Goal: Information Seeking & Learning: Find specific fact

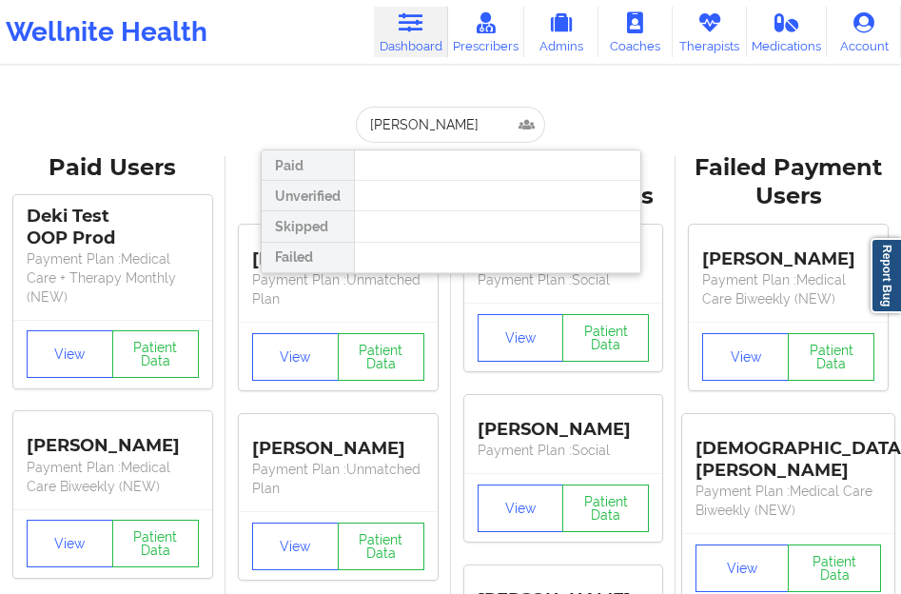
drag, startPoint x: 474, startPoint y: 117, endPoint x: 329, endPoint y: 130, distance: 145.2
click at [329, 130] on div "[PERSON_NAME] Unverified Skipped Failed" at bounding box center [451, 125] width 381 height 36
type input "[PERSON_NAME]"
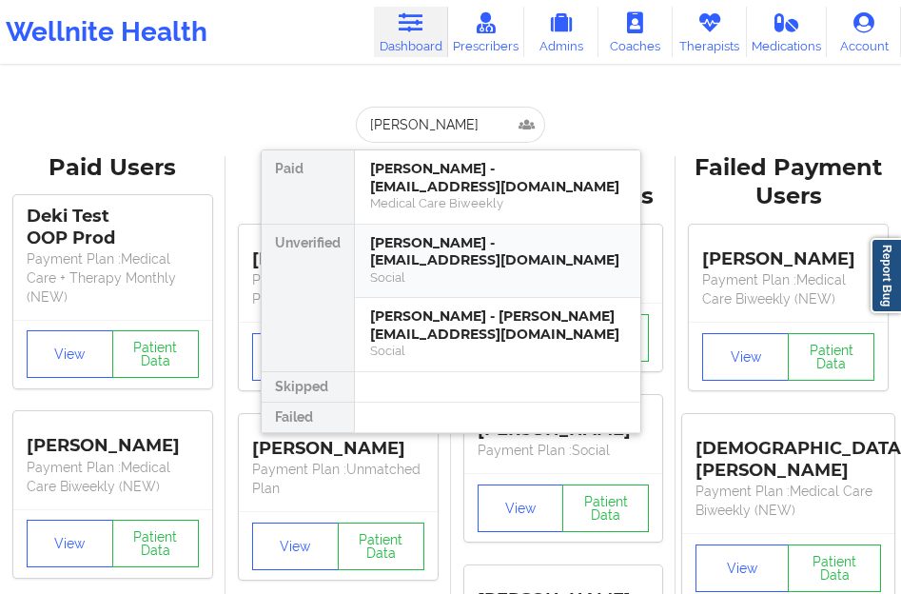
click at [389, 267] on div "[PERSON_NAME] - [EMAIL_ADDRESS][DOMAIN_NAME]" at bounding box center [497, 251] width 255 height 35
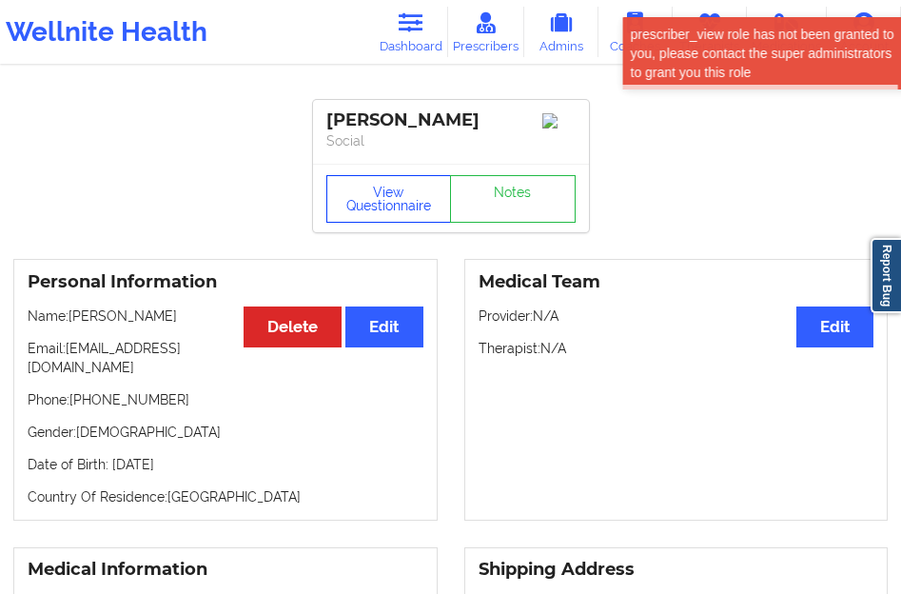
click at [390, 201] on button "View Questionnaire" at bounding box center [389, 199] width 126 height 48
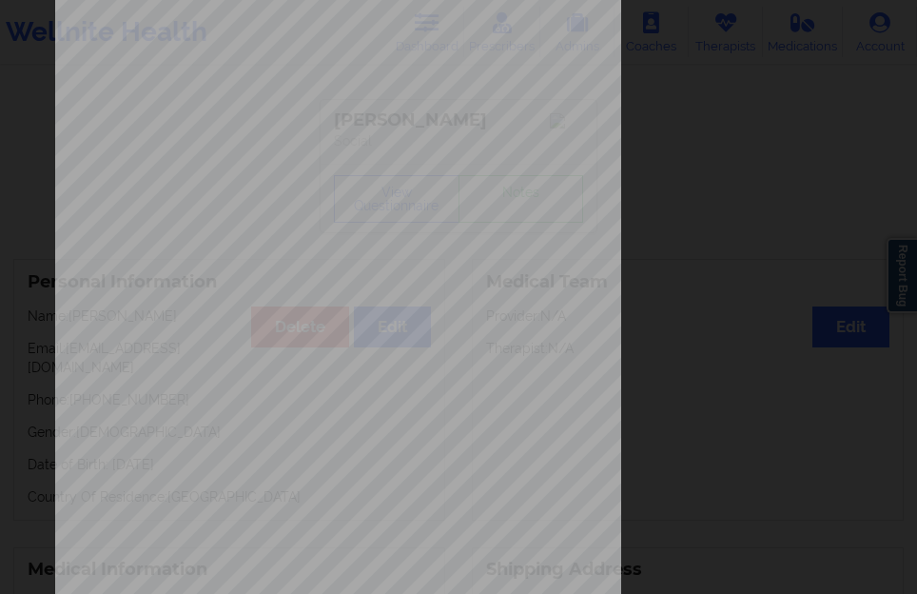
scroll to position [314, 0]
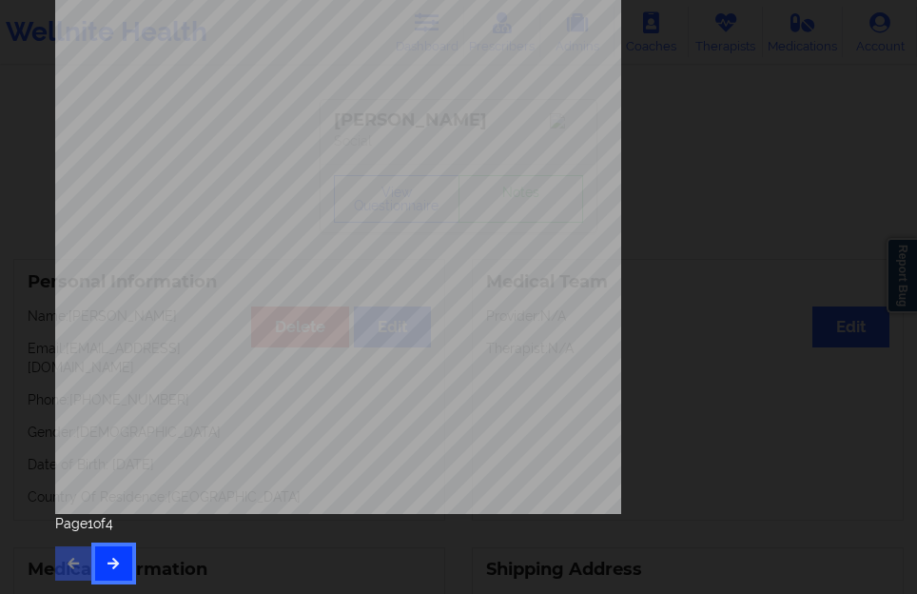
click at [111, 566] on icon "button" at bounding box center [114, 562] width 16 height 11
click at [126, 550] on button "button" at bounding box center [113, 563] width 37 height 34
click at [126, 578] on button "button" at bounding box center [113, 563] width 37 height 34
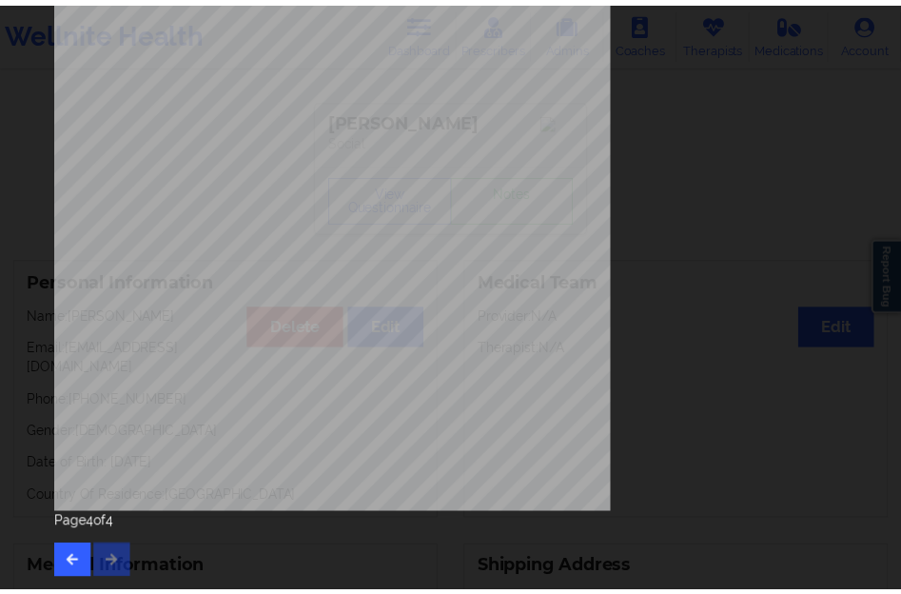
scroll to position [0, 0]
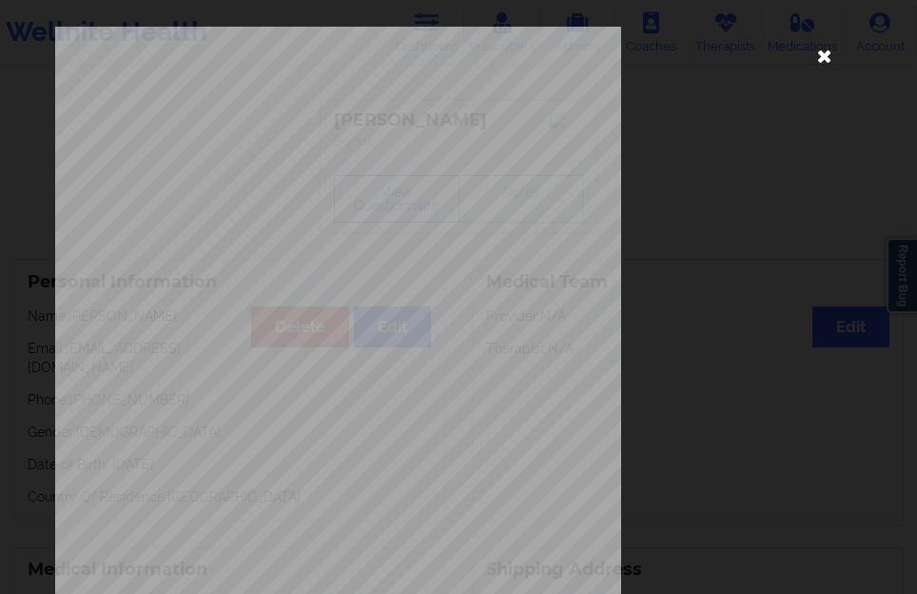
click at [814, 55] on icon at bounding box center [824, 55] width 30 height 30
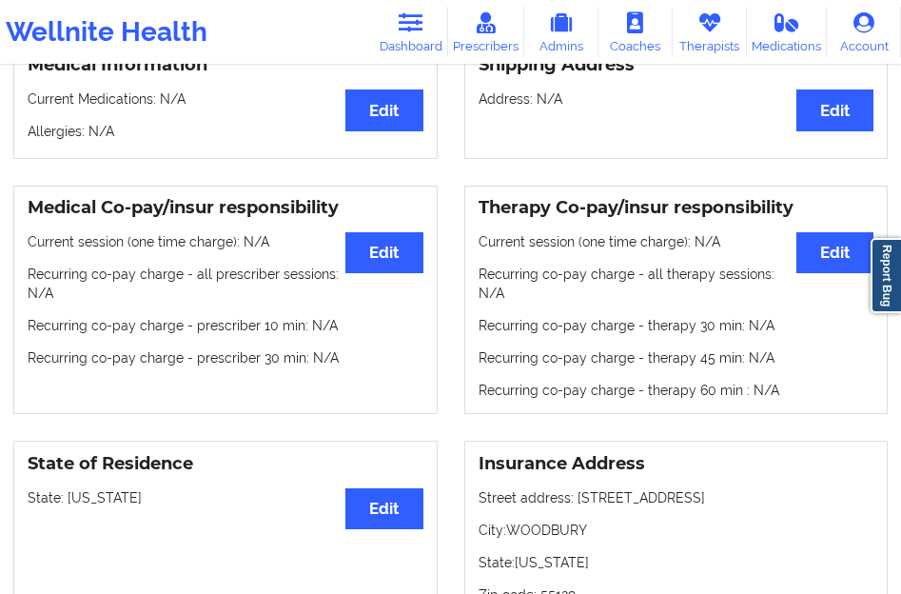
scroll to position [666, 0]
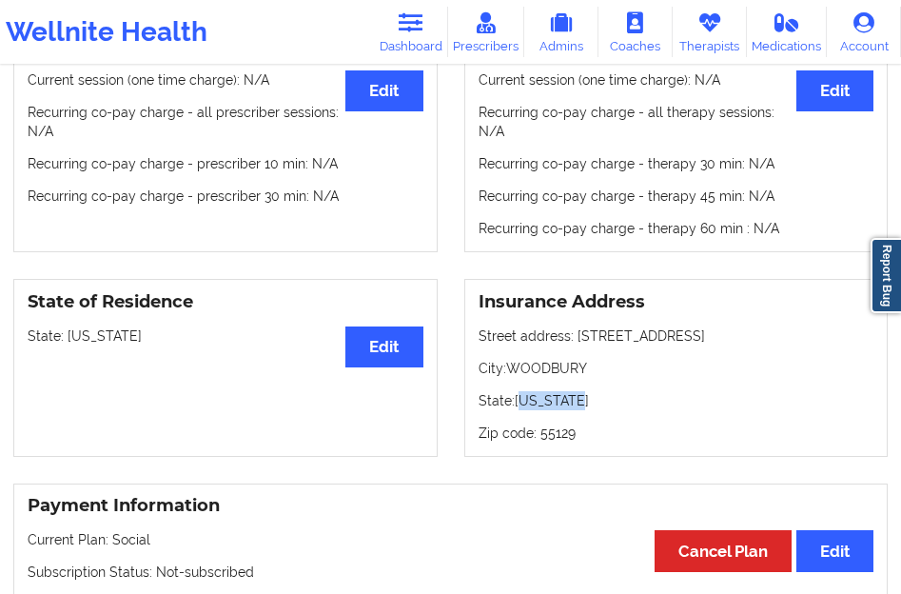
drag, startPoint x: 525, startPoint y: 384, endPoint x: 585, endPoint y: 377, distance: 60.4
click at [585, 377] on div "Insurance Address Street address: [STREET_ADDRESS]: [US_STATE] Zip code: 55129" at bounding box center [676, 368] width 424 height 178
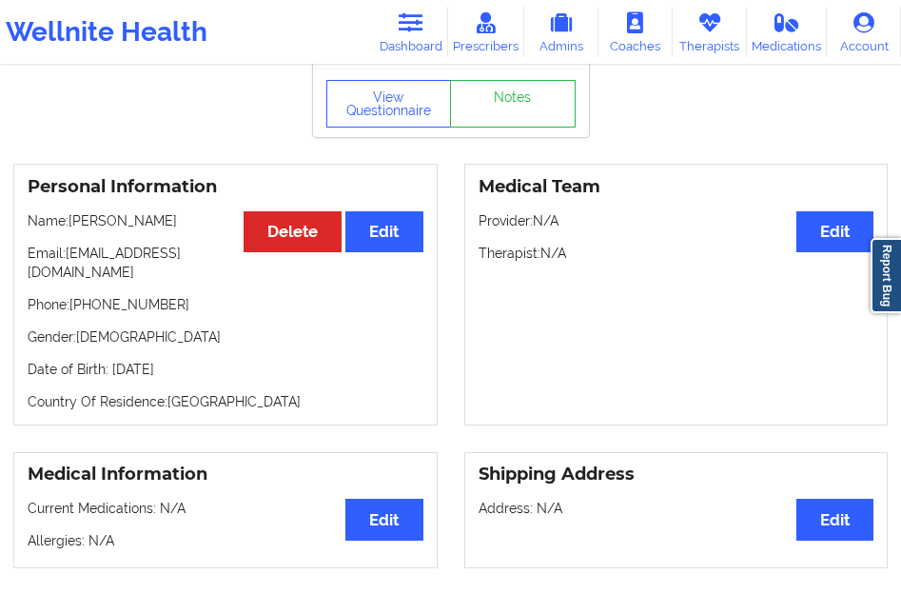
scroll to position [0, 0]
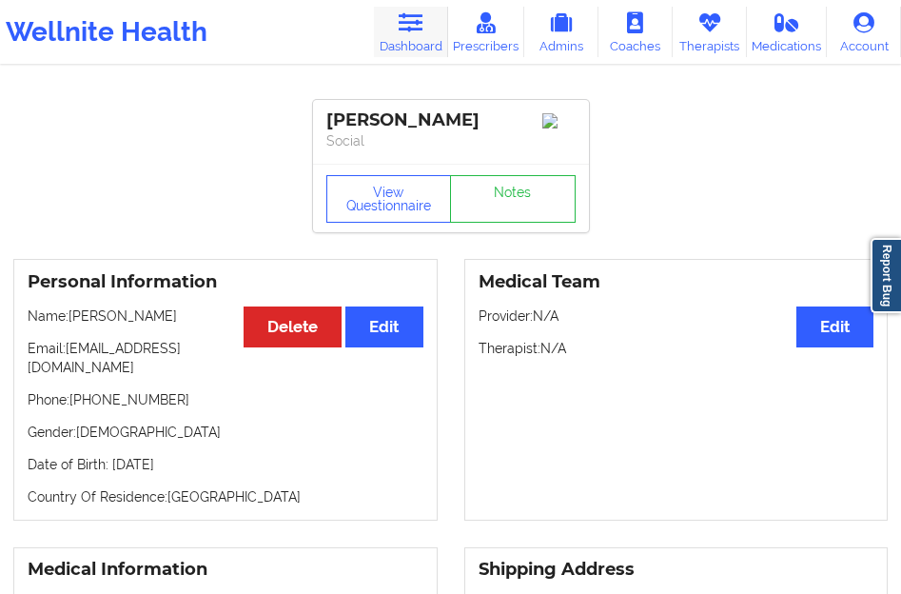
click at [423, 35] on link "Dashboard" at bounding box center [411, 32] width 74 height 50
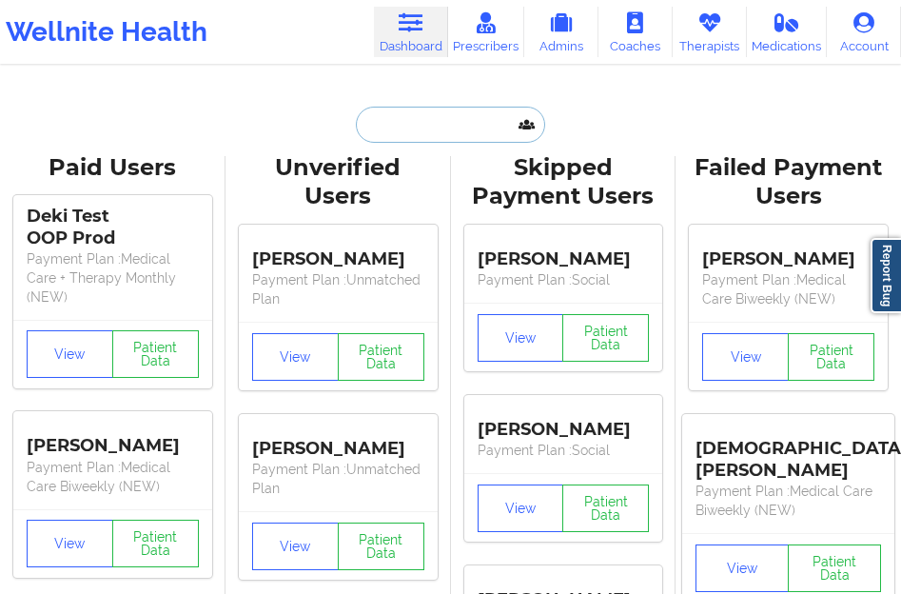
click at [382, 130] on input "text" at bounding box center [450, 125] width 188 height 36
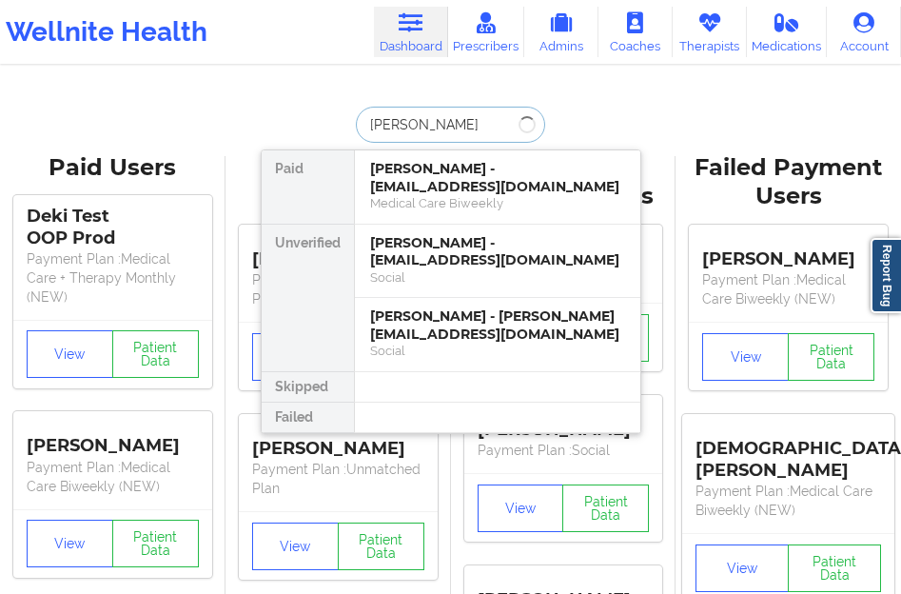
type input "[PERSON_NAME]"
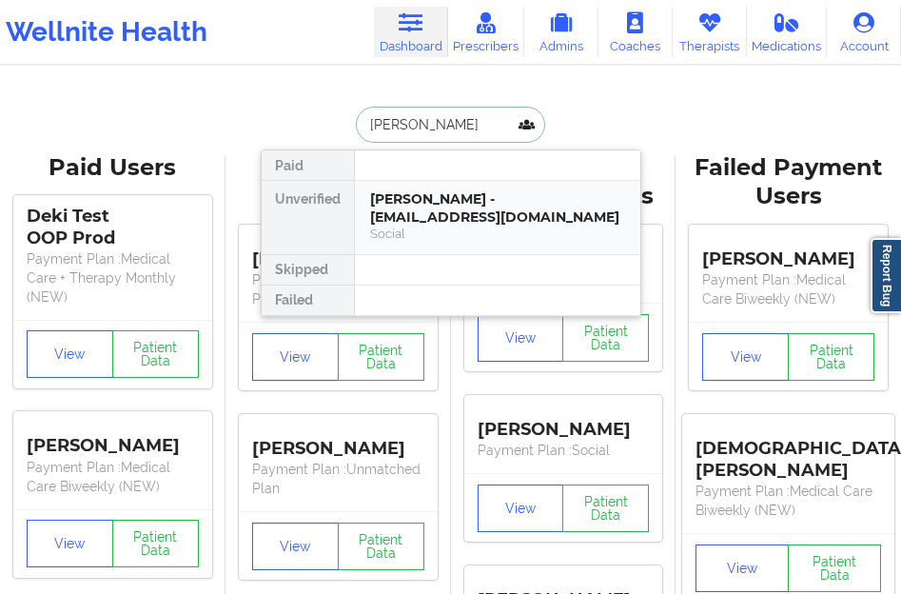
click at [386, 190] on div "[PERSON_NAME] - [EMAIL_ADDRESS][DOMAIN_NAME]" at bounding box center [497, 207] width 255 height 35
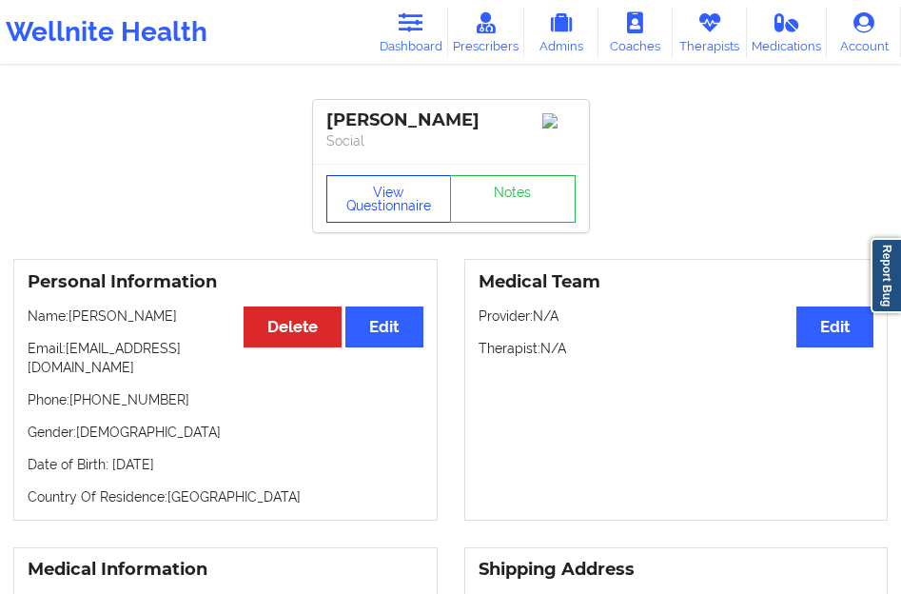
click at [430, 201] on button "View Questionnaire" at bounding box center [389, 199] width 126 height 48
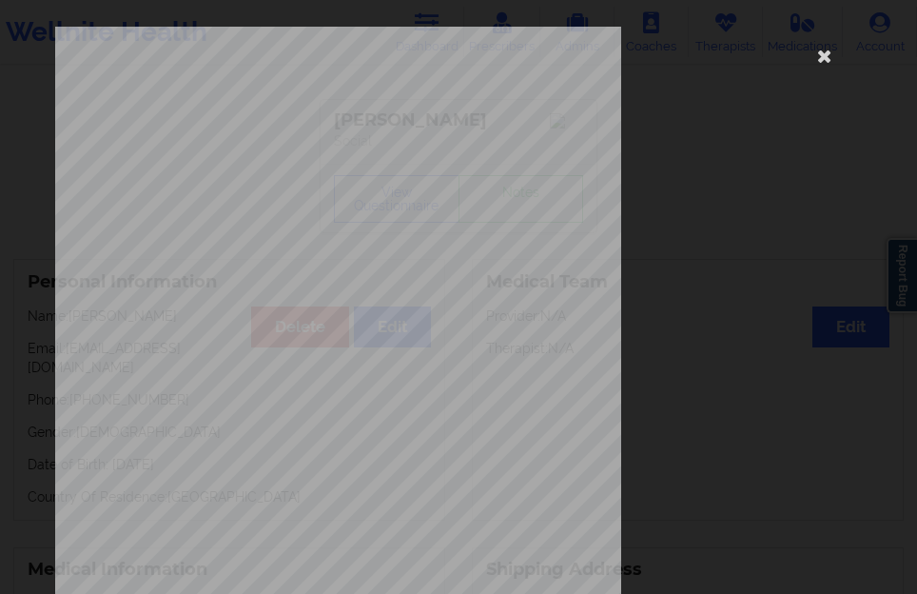
scroll to position [314, 0]
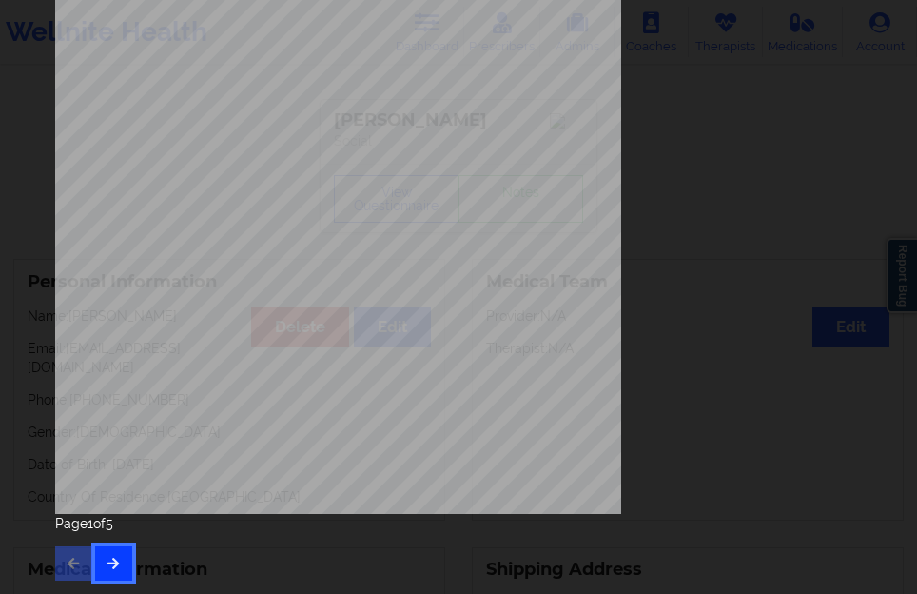
click at [118, 552] on button "button" at bounding box center [113, 563] width 37 height 34
click at [113, 561] on icon "button" at bounding box center [114, 562] width 16 height 11
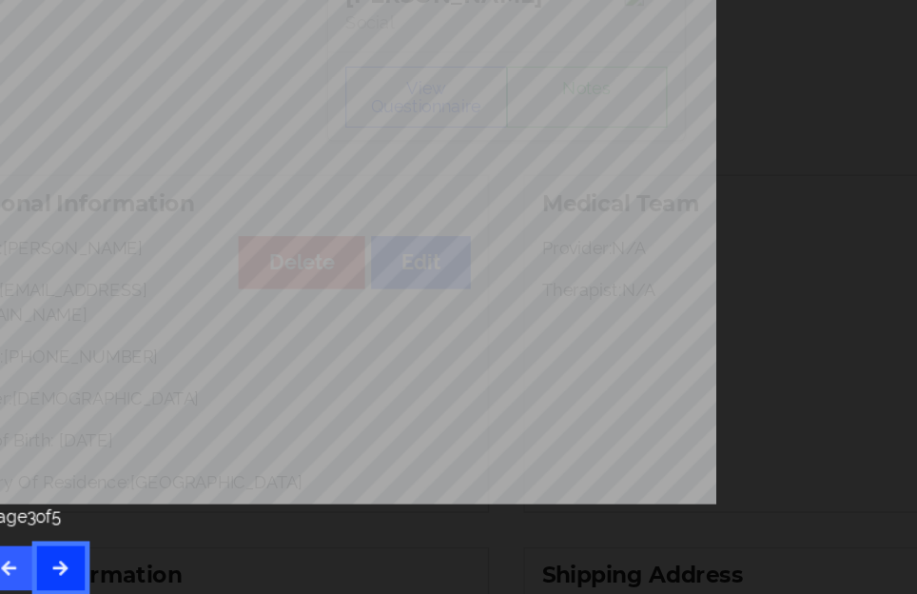
scroll to position [1, 0]
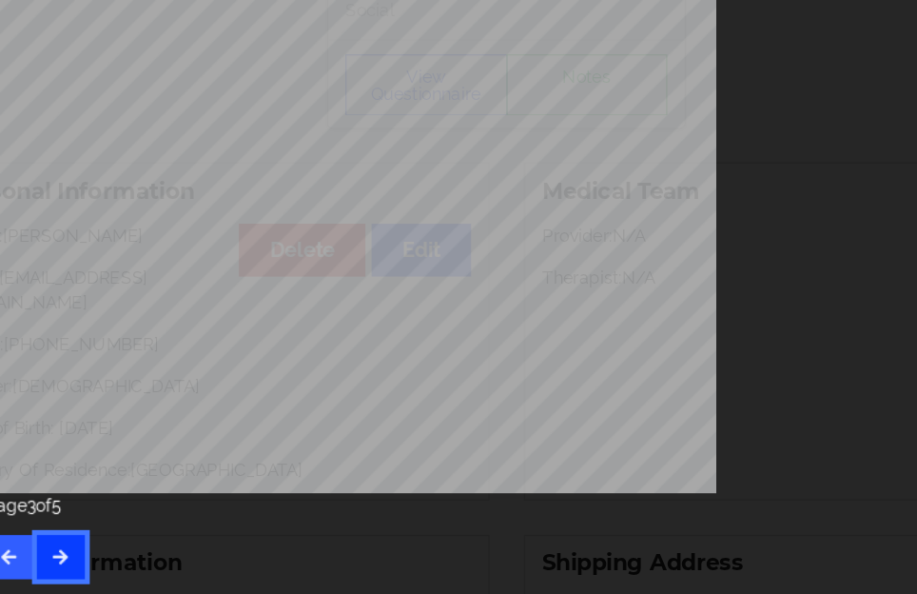
click at [113, 561] on icon "button" at bounding box center [114, 562] width 16 height 11
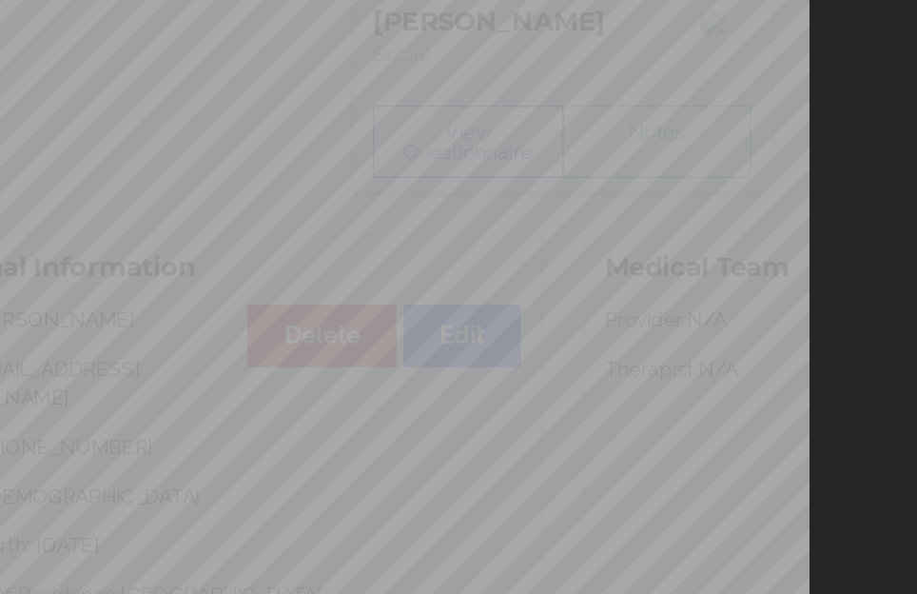
scroll to position [314, 0]
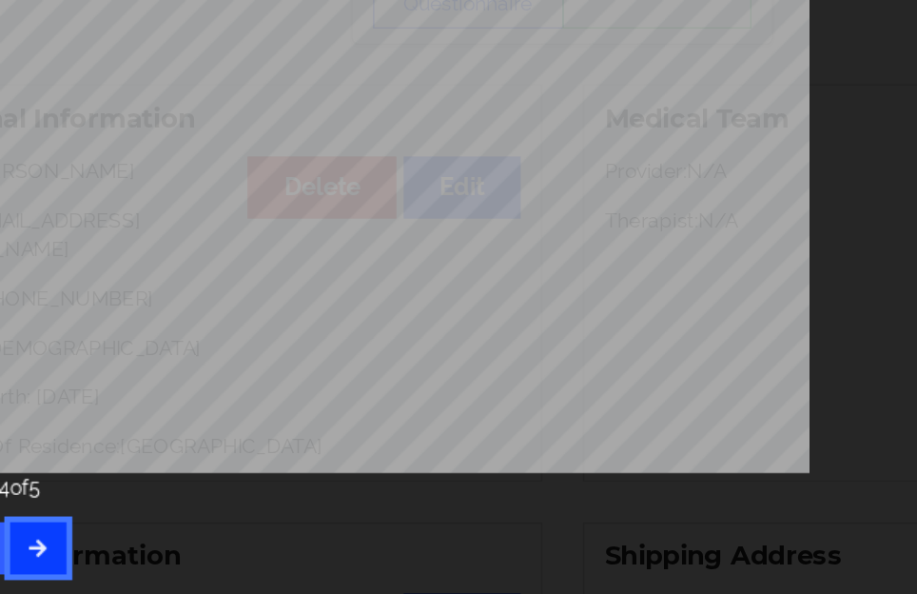
click at [123, 554] on button "button" at bounding box center [113, 563] width 37 height 34
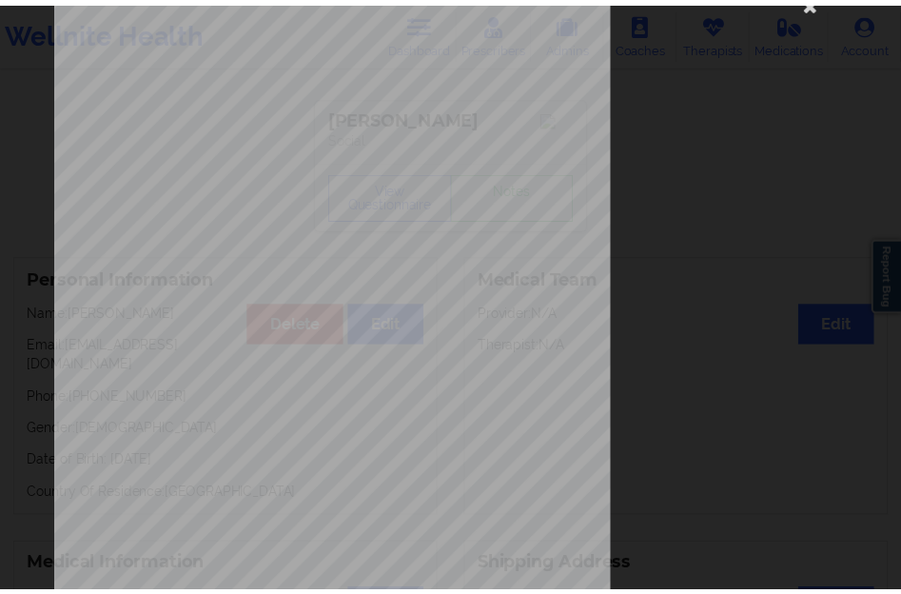
scroll to position [0, 0]
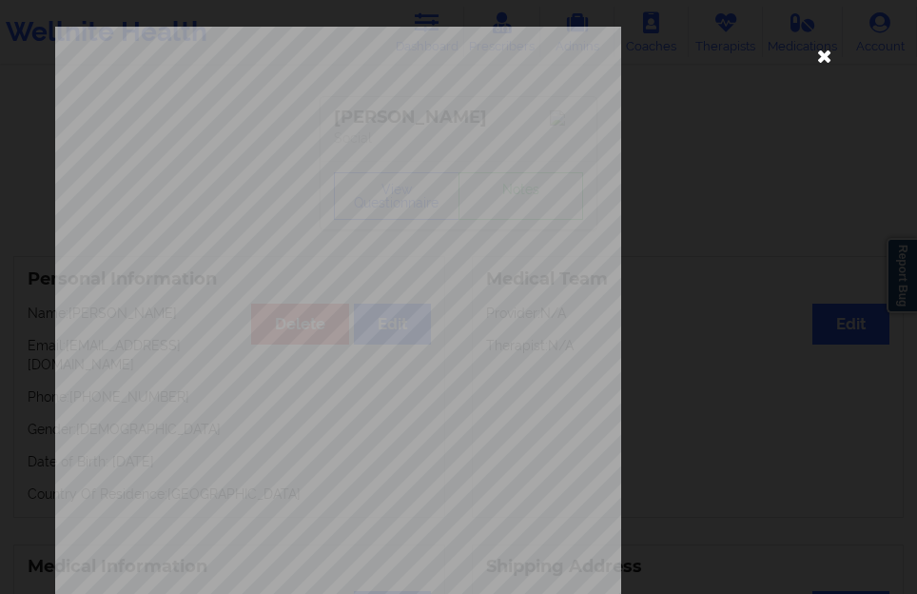
click at [824, 61] on icon at bounding box center [824, 55] width 30 height 30
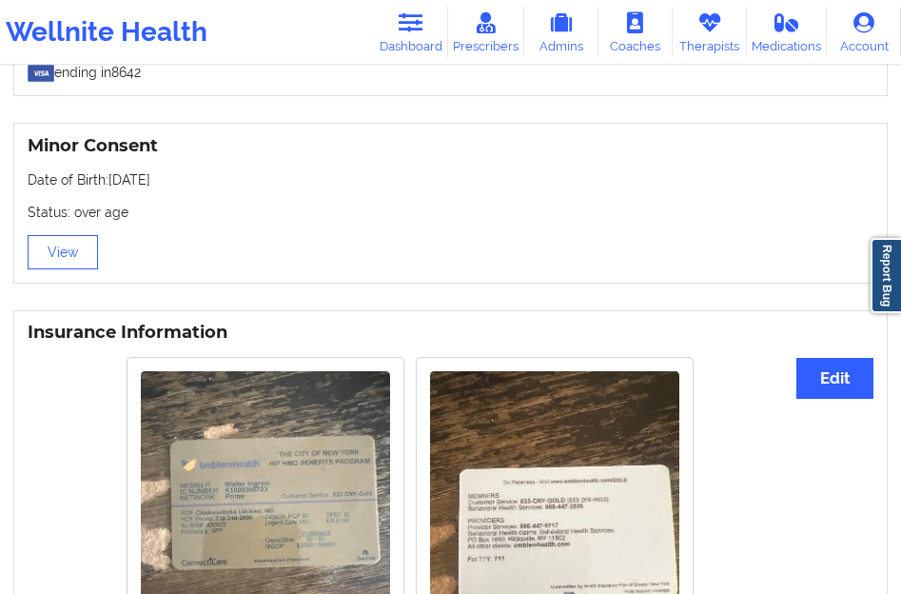
scroll to position [1049, 0]
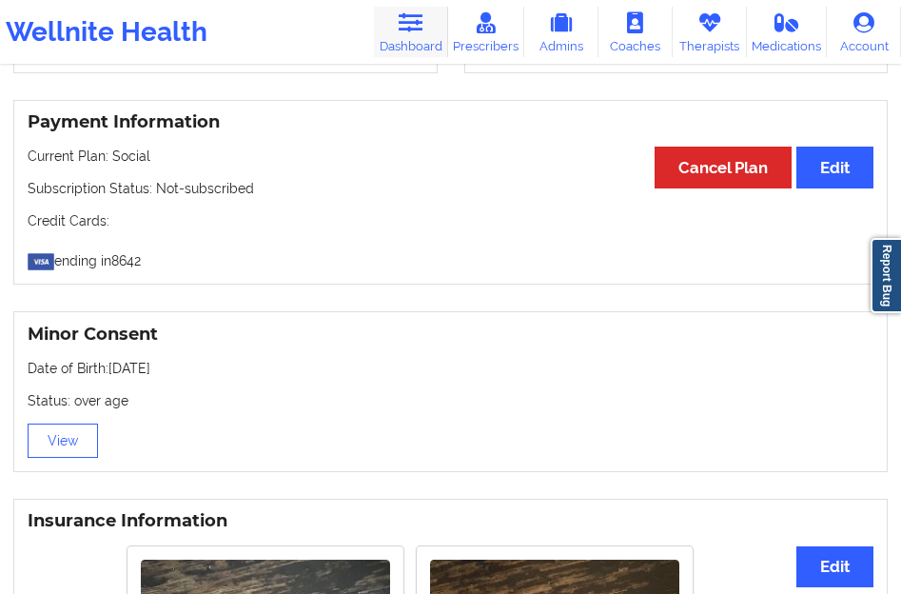
click at [413, 46] on link "Dashboard" at bounding box center [411, 32] width 74 height 50
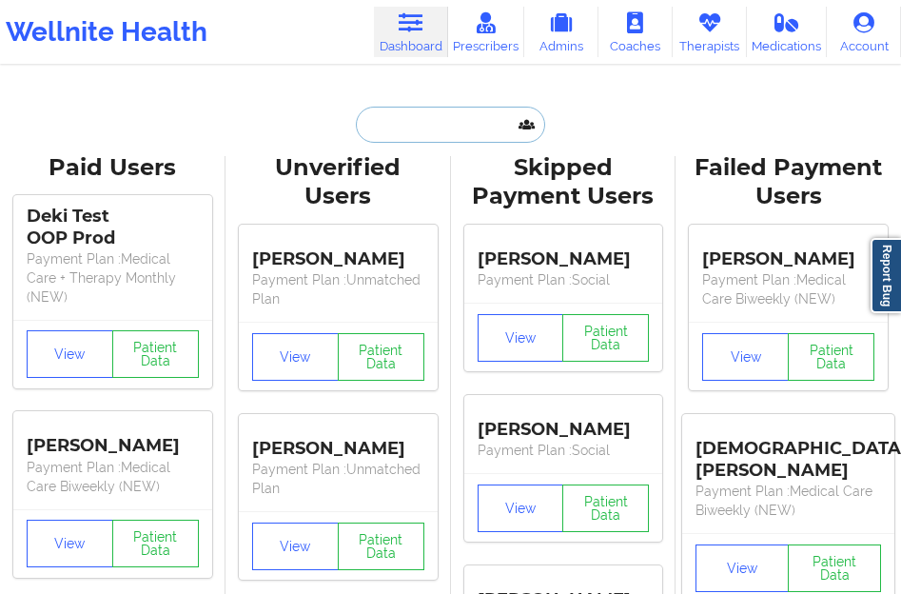
click at [441, 131] on input "text" at bounding box center [450, 125] width 188 height 36
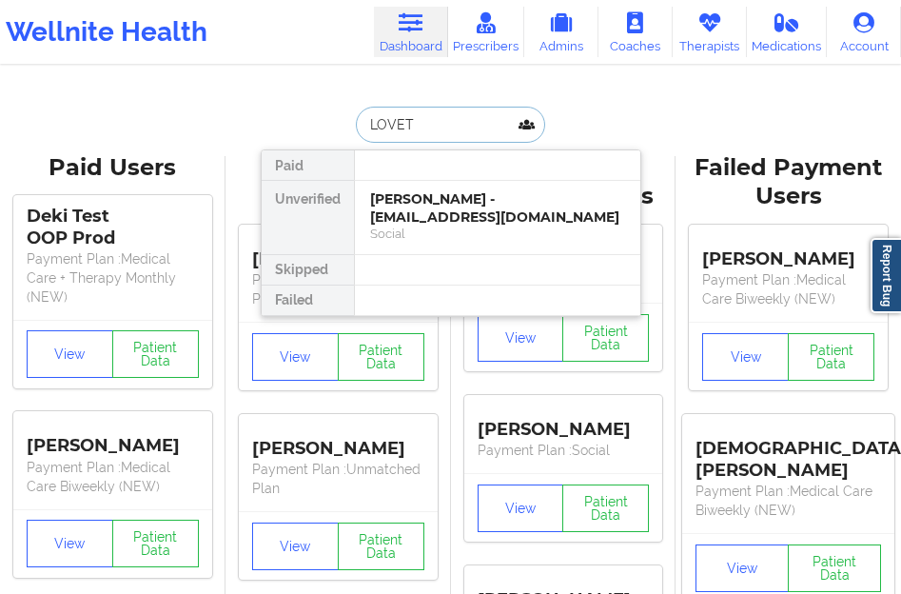
type input "[PERSON_NAME]"
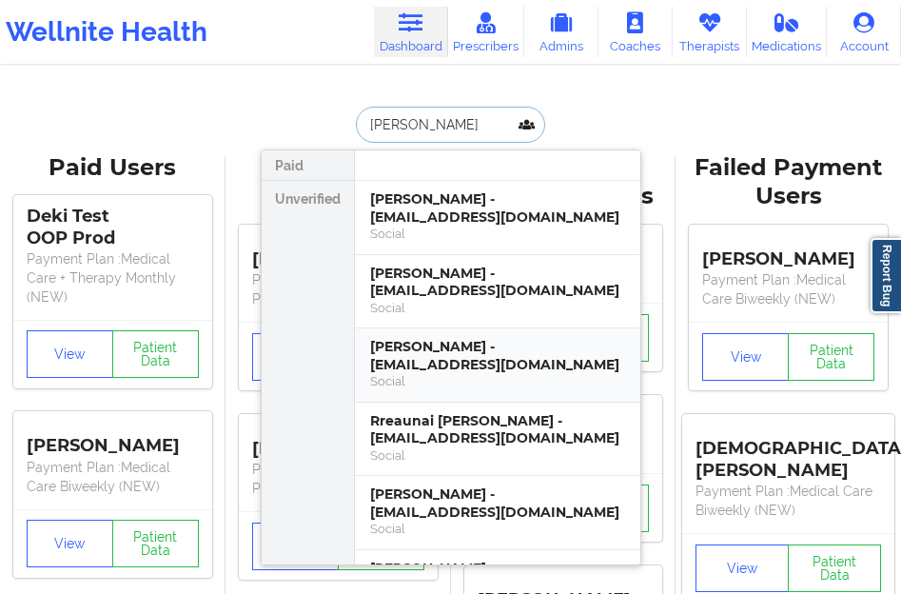
click at [452, 338] on div "[PERSON_NAME] - [EMAIL_ADDRESS][DOMAIN_NAME]" at bounding box center [497, 355] width 255 height 35
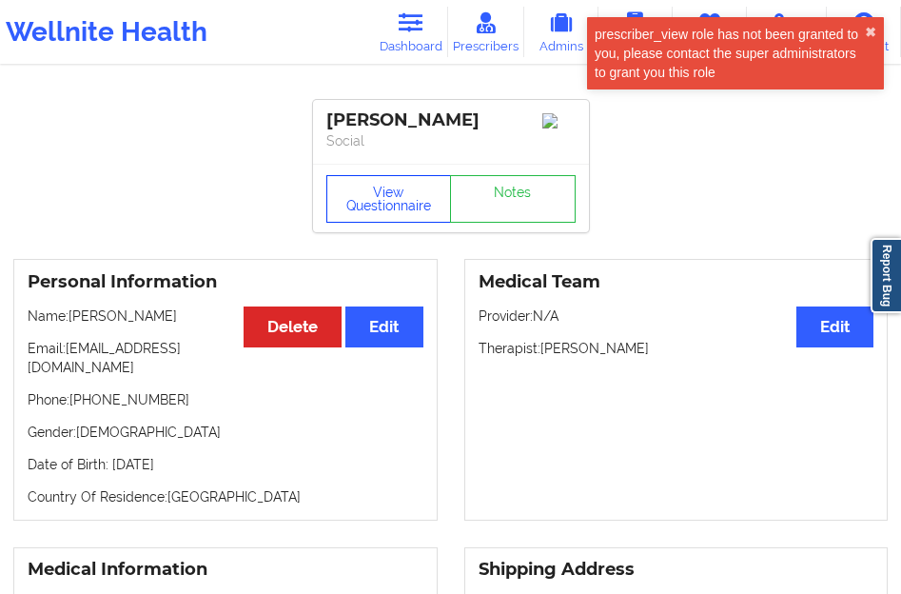
click at [395, 208] on button "View Questionnaire" at bounding box center [389, 199] width 126 height 48
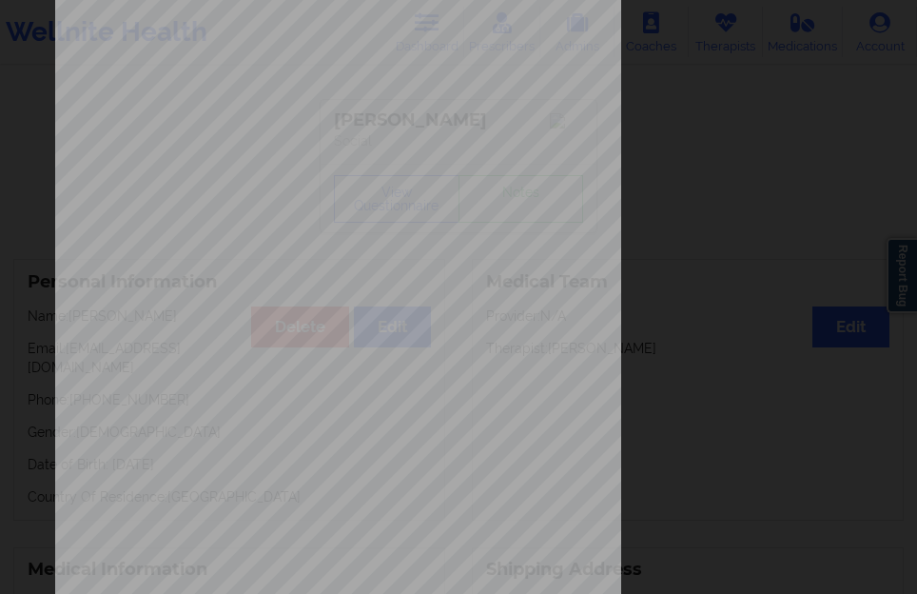
scroll to position [314, 0]
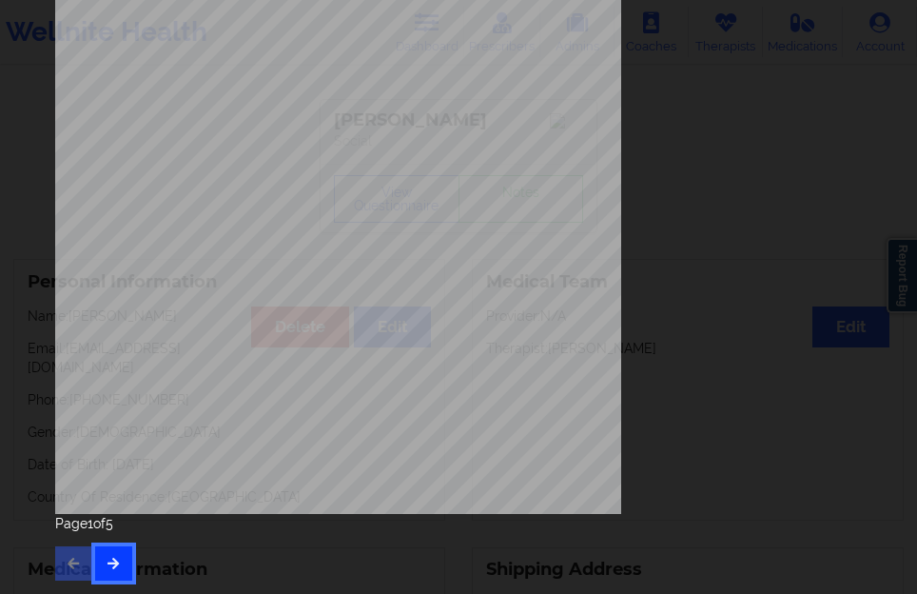
click at [114, 567] on icon "button" at bounding box center [114, 562] width 16 height 11
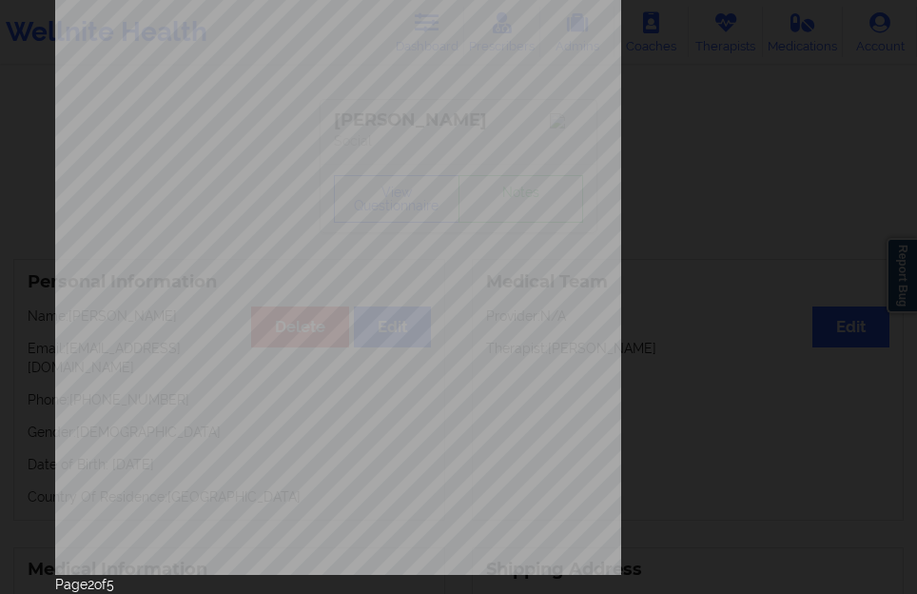
scroll to position [285, 0]
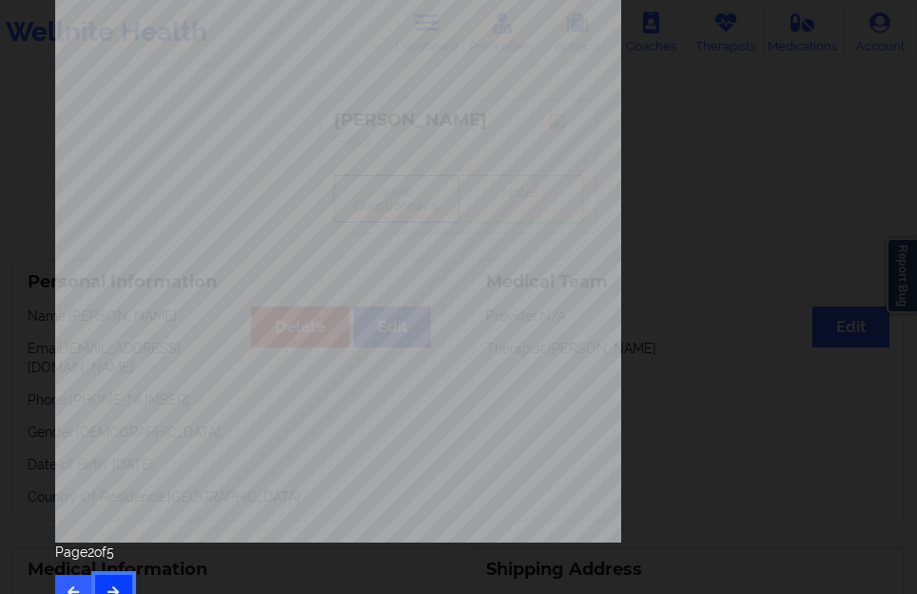
click at [111, 580] on button "button" at bounding box center [113, 592] width 37 height 34
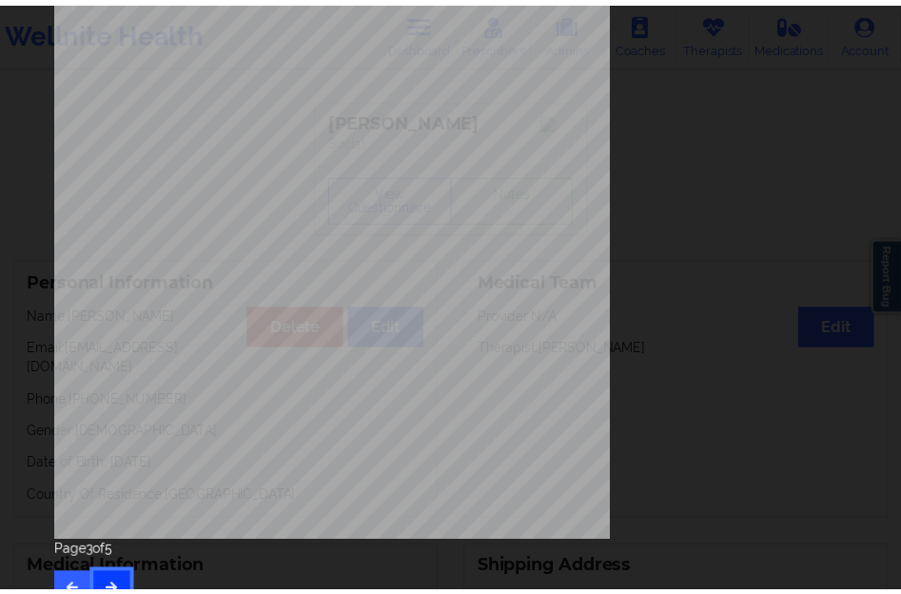
scroll to position [0, 0]
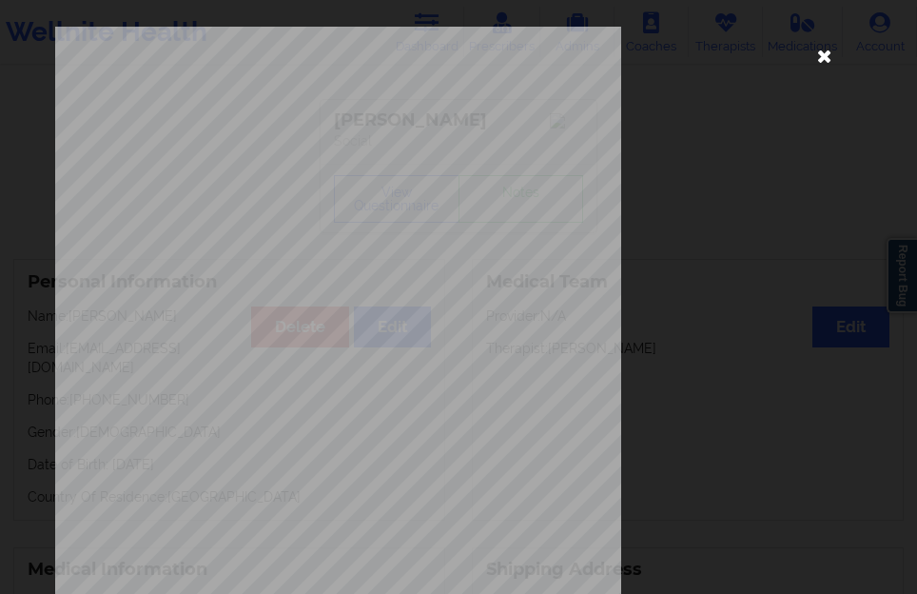
click at [814, 62] on icon at bounding box center [824, 55] width 30 height 30
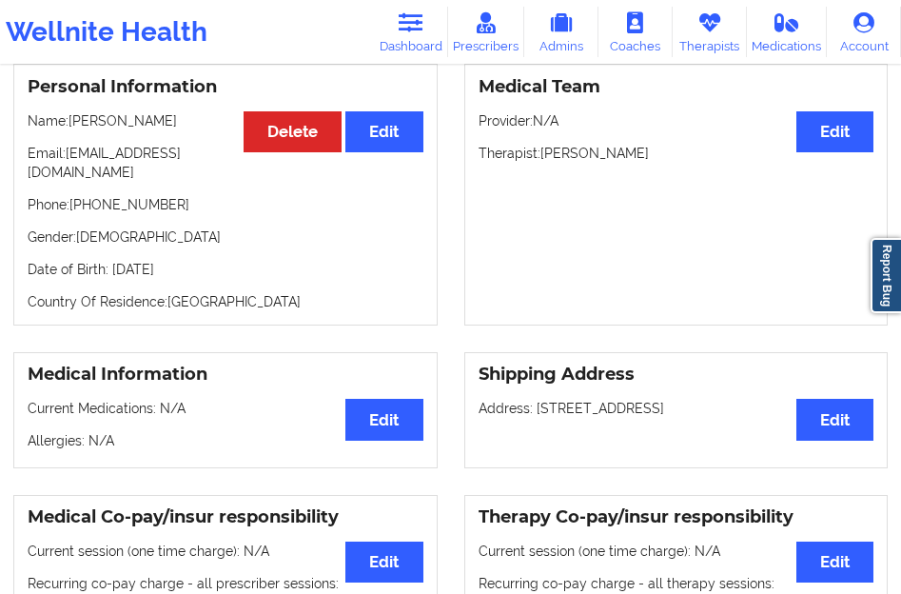
scroll to position [190, 0]
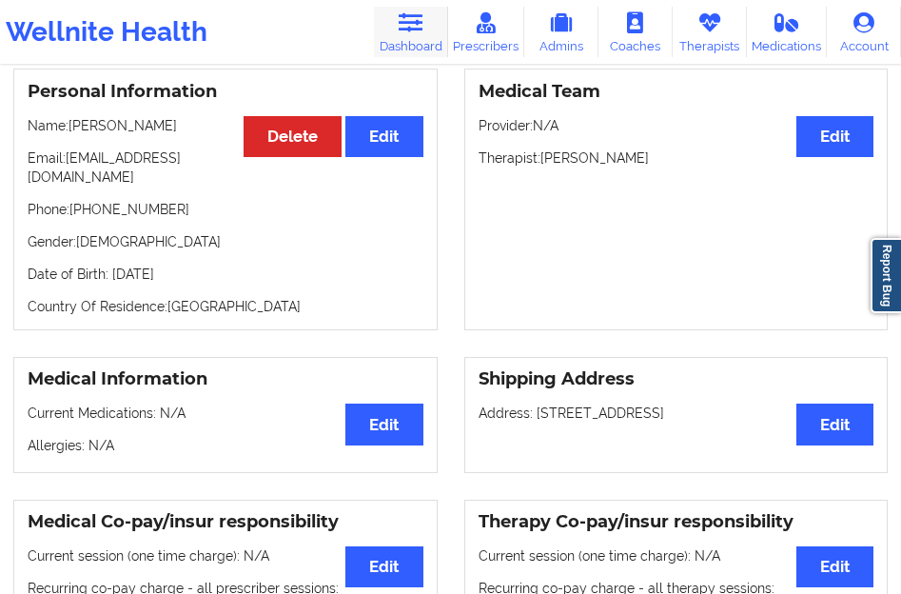
click at [404, 33] on link "Dashboard" at bounding box center [411, 32] width 74 height 50
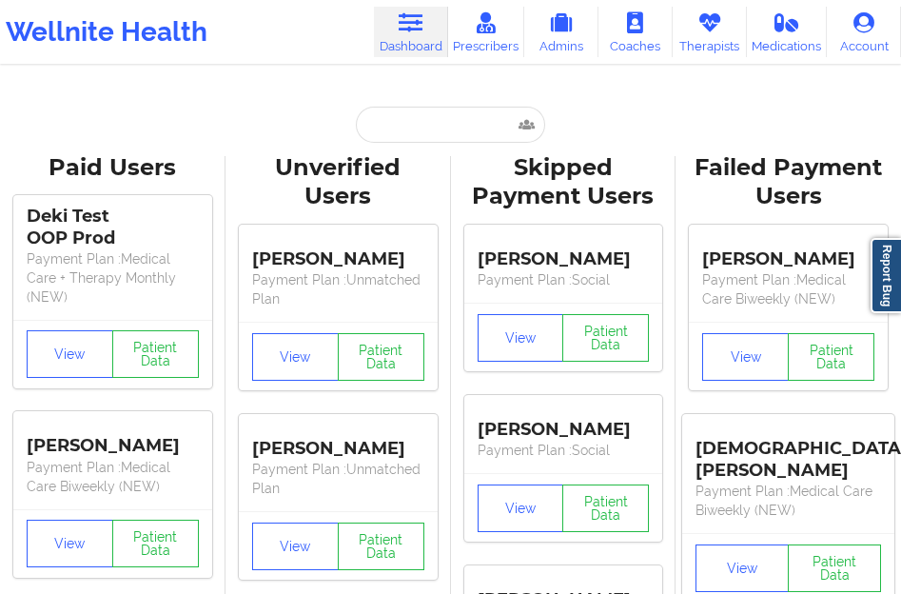
click at [386, 128] on input "text" at bounding box center [450, 125] width 188 height 36
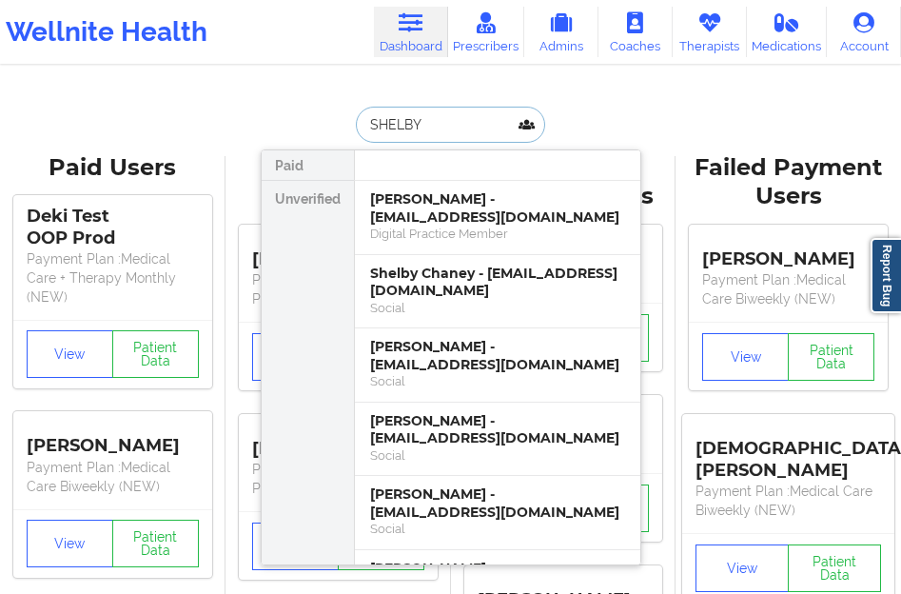
type input "SHELBY"
drag, startPoint x: 432, startPoint y: 120, endPoint x: 382, endPoint y: 127, distance: 50.1
click at [382, 127] on input "SHELBY" at bounding box center [450, 125] width 188 height 36
click at [356, 128] on input "SHELBY" at bounding box center [450, 125] width 188 height 36
drag, startPoint x: 419, startPoint y: 120, endPoint x: 355, endPoint y: 135, distance: 65.5
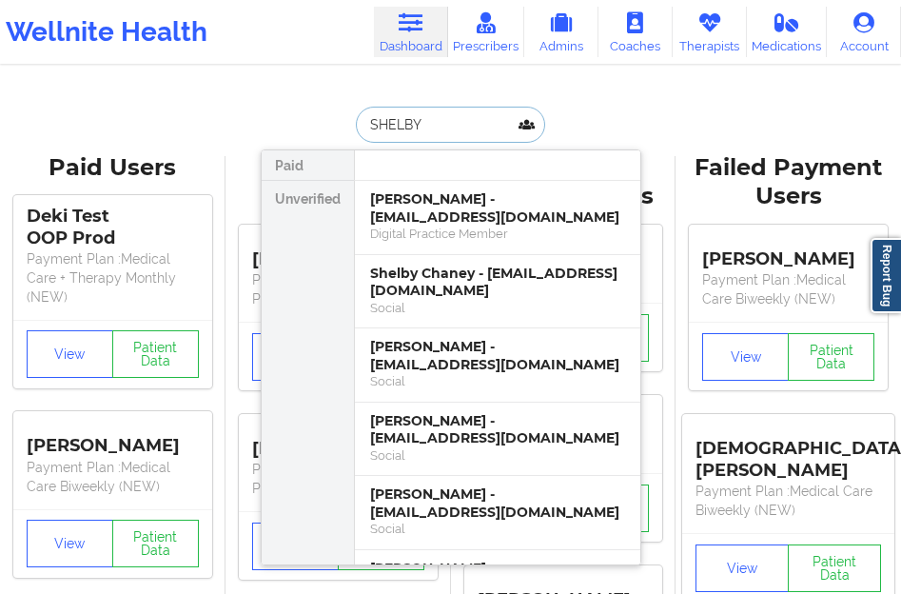
click at [356, 135] on input "SHELBY" at bounding box center [450, 125] width 188 height 36
type input "[PERSON_NAME]"
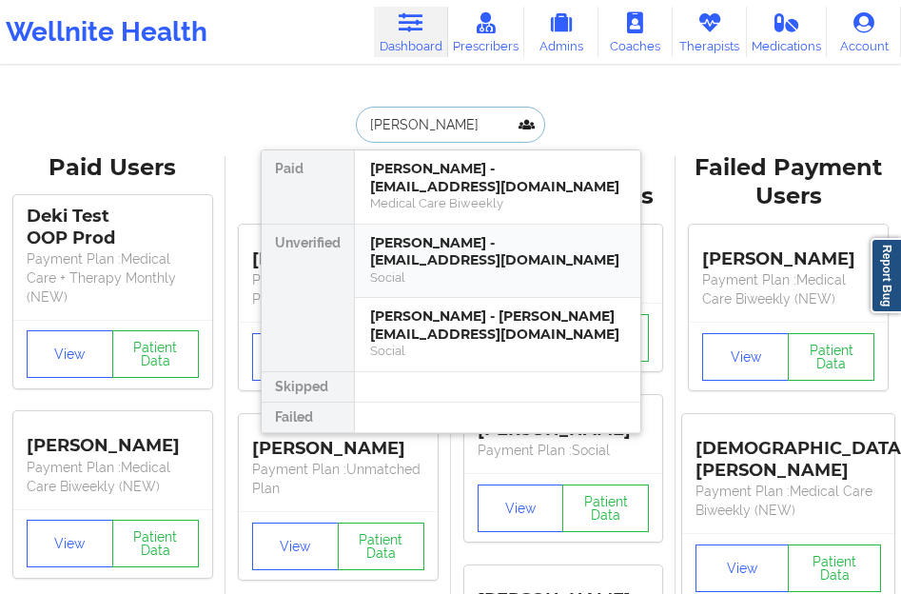
click at [379, 259] on div "[PERSON_NAME] - [EMAIL_ADDRESS][DOMAIN_NAME]" at bounding box center [497, 251] width 255 height 35
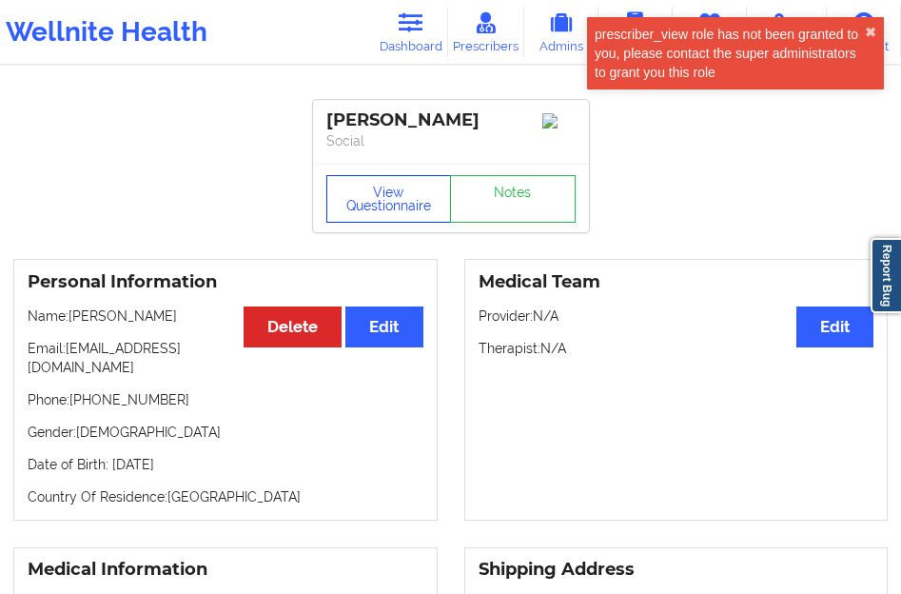
click at [386, 200] on button "View Questionnaire" at bounding box center [389, 199] width 126 height 48
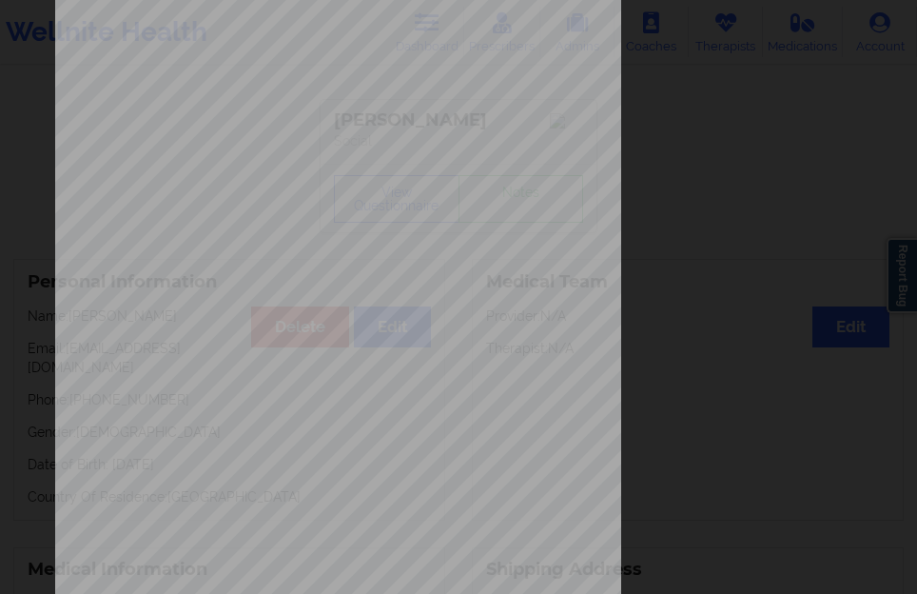
scroll to position [314, 0]
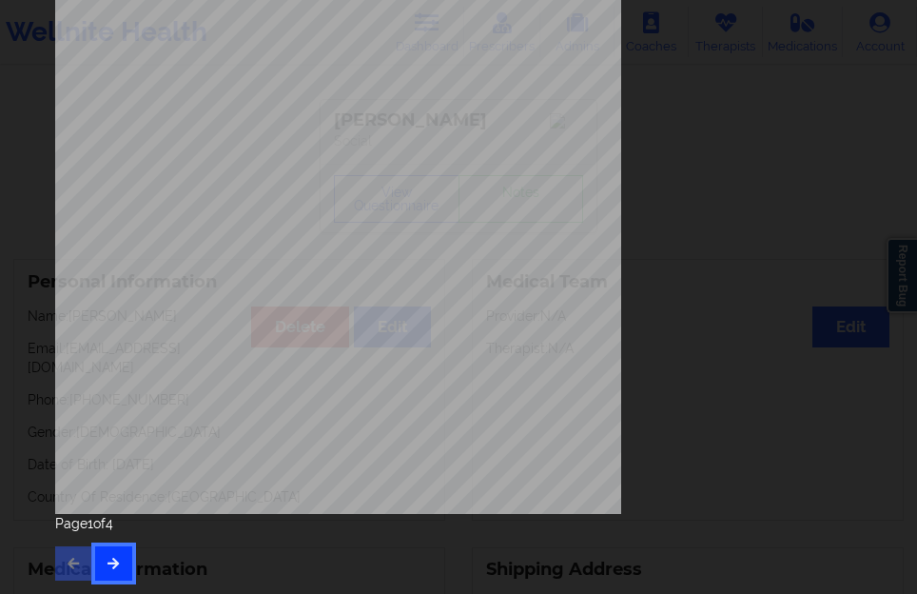
click at [120, 555] on button "button" at bounding box center [113, 563] width 37 height 34
click at [121, 549] on button "button" at bounding box center [113, 563] width 37 height 34
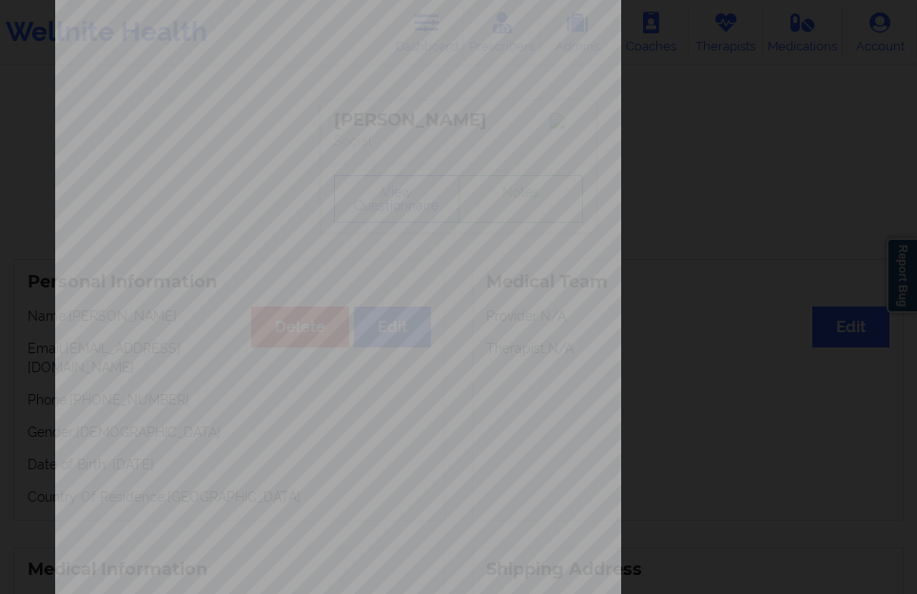
scroll to position [285, 0]
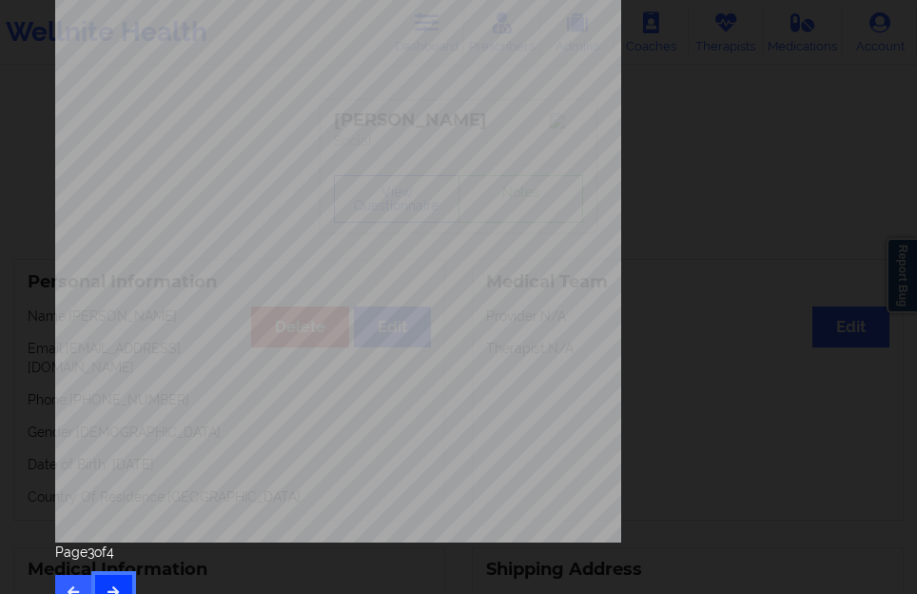
click at [111, 578] on button "button" at bounding box center [113, 592] width 37 height 34
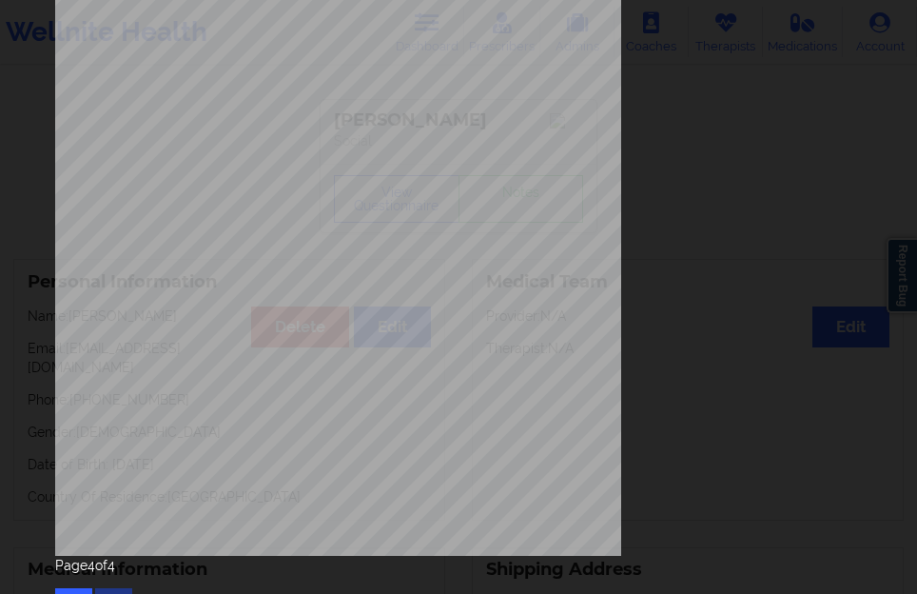
scroll to position [314, 0]
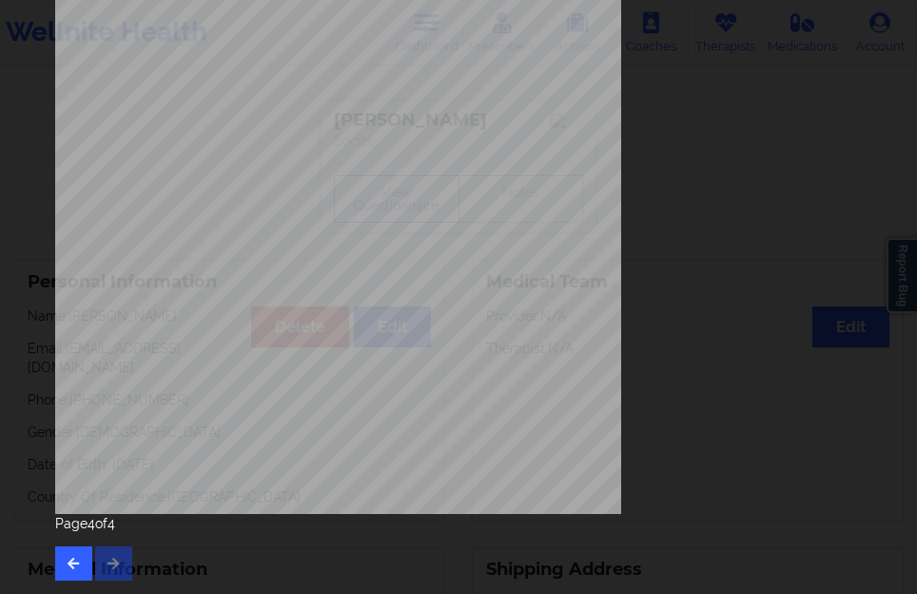
click at [124, 565] on div "Page 4 of 4" at bounding box center [458, 547] width 807 height 67
click at [88, 555] on button "button" at bounding box center [73, 563] width 37 height 34
click at [84, 555] on button "button" at bounding box center [73, 563] width 37 height 34
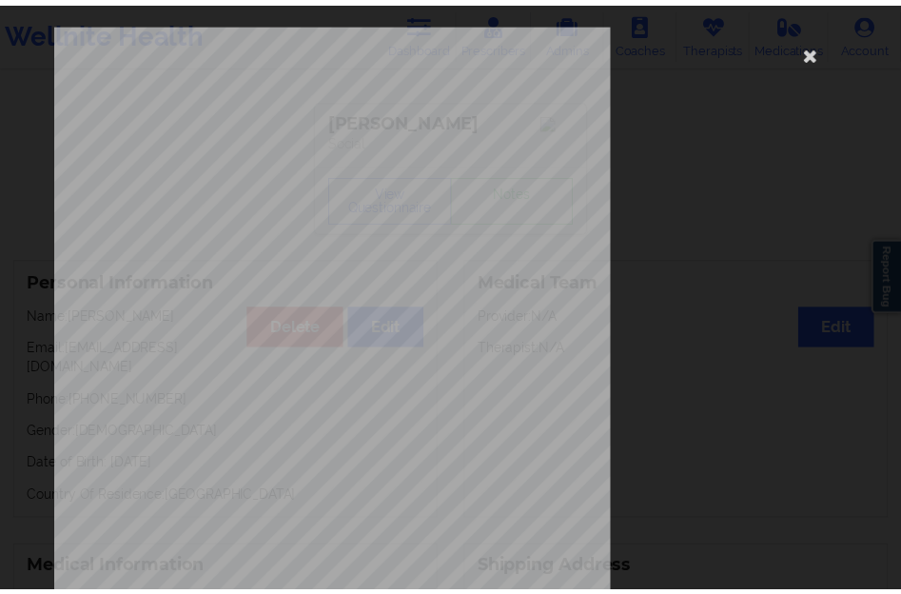
scroll to position [0, 0]
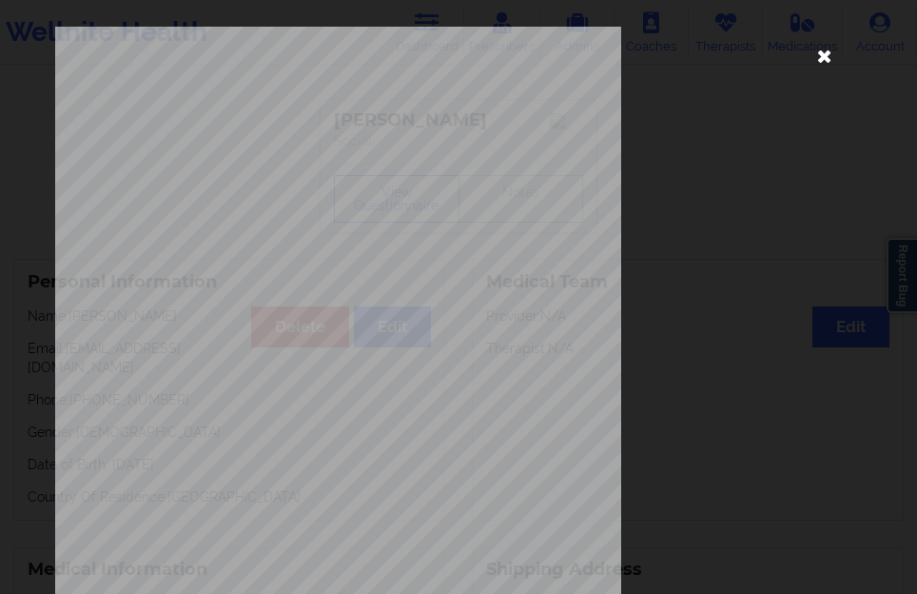
click at [812, 65] on icon at bounding box center [824, 55] width 30 height 30
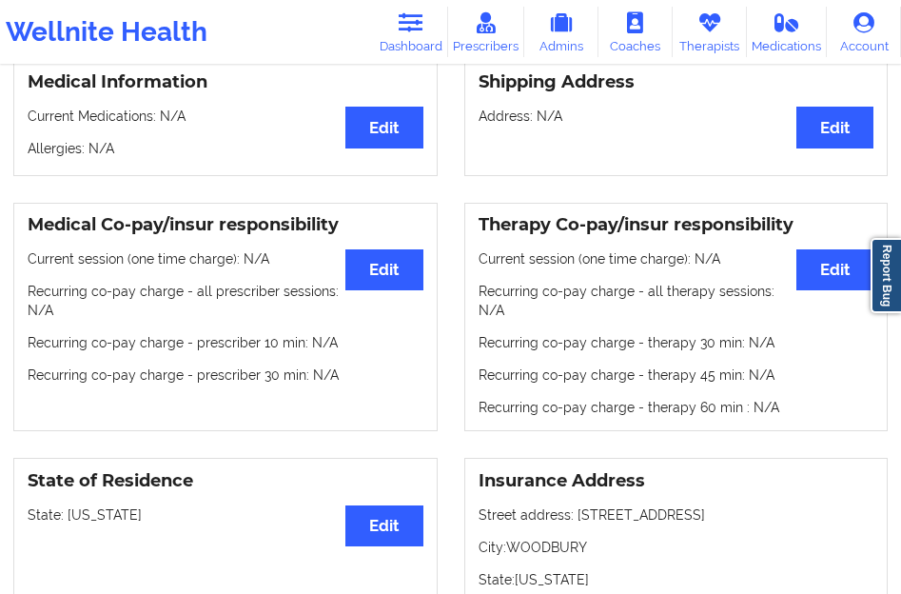
scroll to position [285, 0]
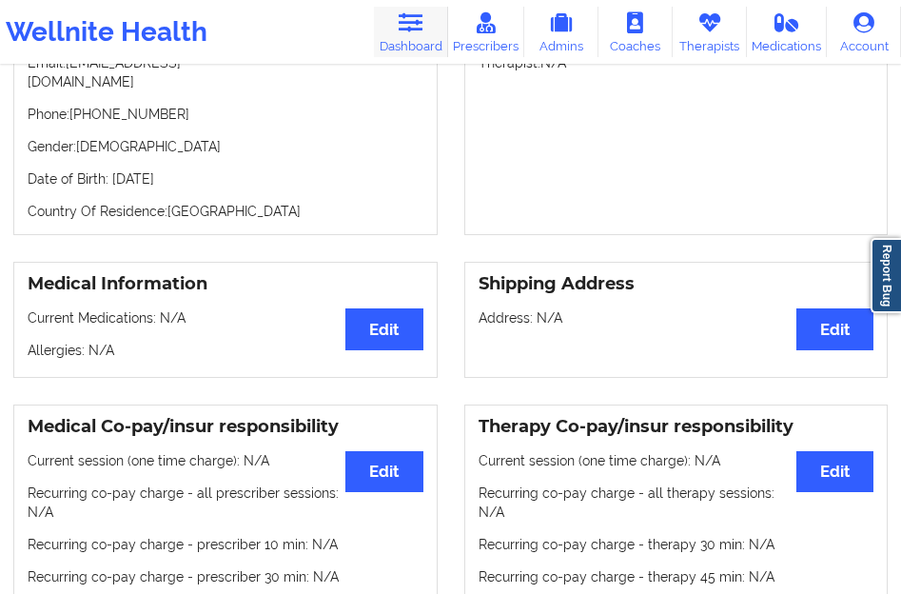
click at [421, 39] on link "Dashboard" at bounding box center [411, 32] width 74 height 50
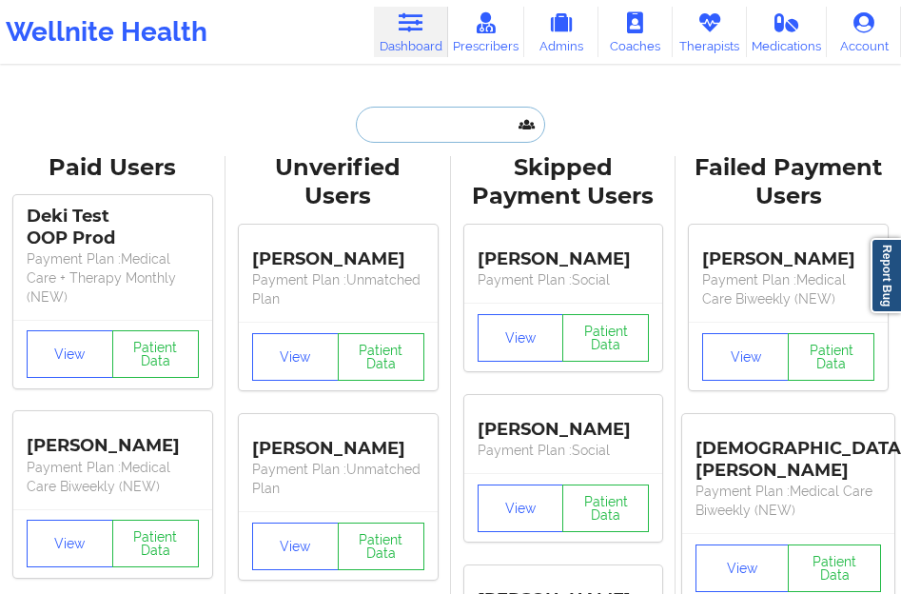
click at [387, 131] on input "text" at bounding box center [450, 125] width 188 height 36
drag, startPoint x: 371, startPoint y: 160, endPoint x: 376, endPoint y: 151, distance: 9.8
click at [371, 160] on div "Unverified Users" at bounding box center [338, 182] width 199 height 59
click at [383, 137] on input "text" at bounding box center [450, 125] width 188 height 36
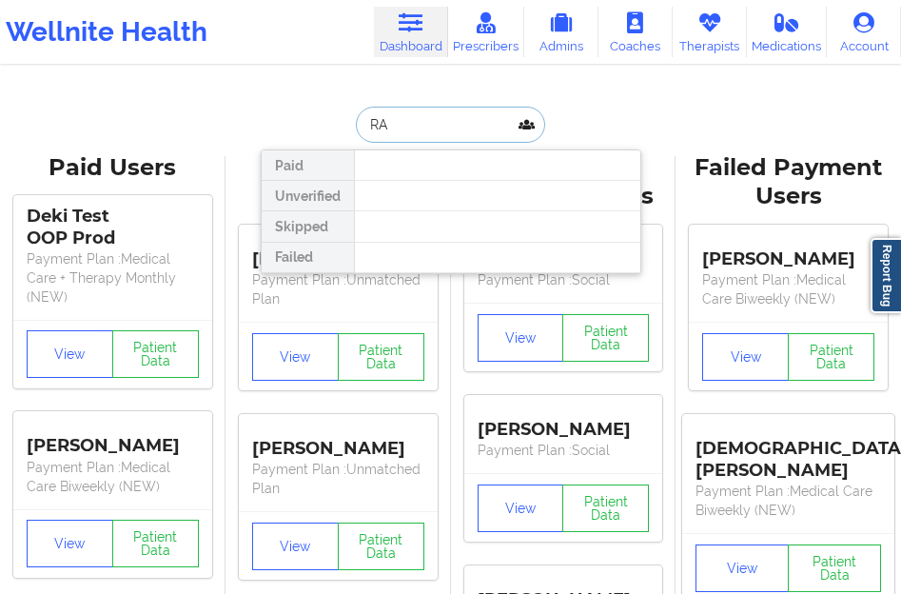
type input "R"
type input "[PERSON_NAME]"
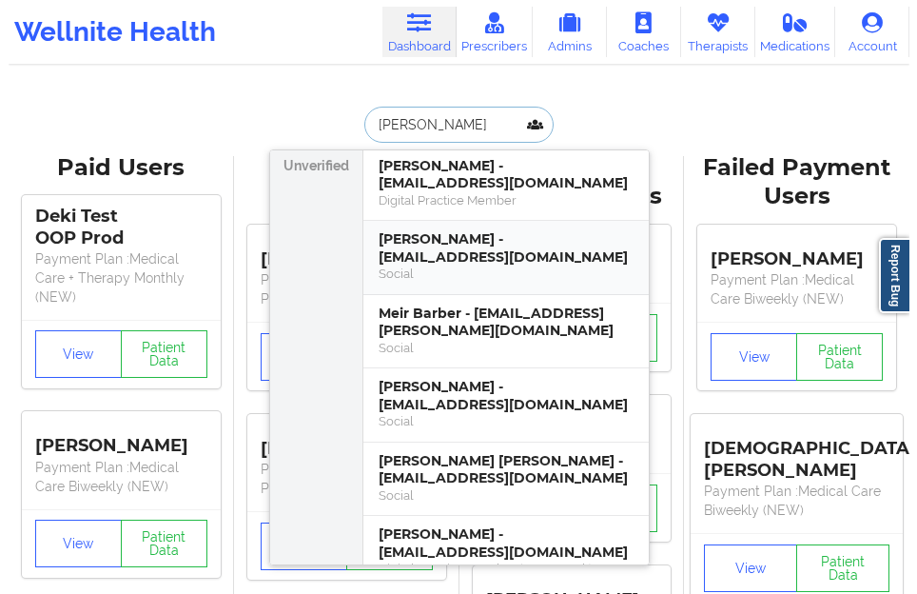
scroll to position [190, 0]
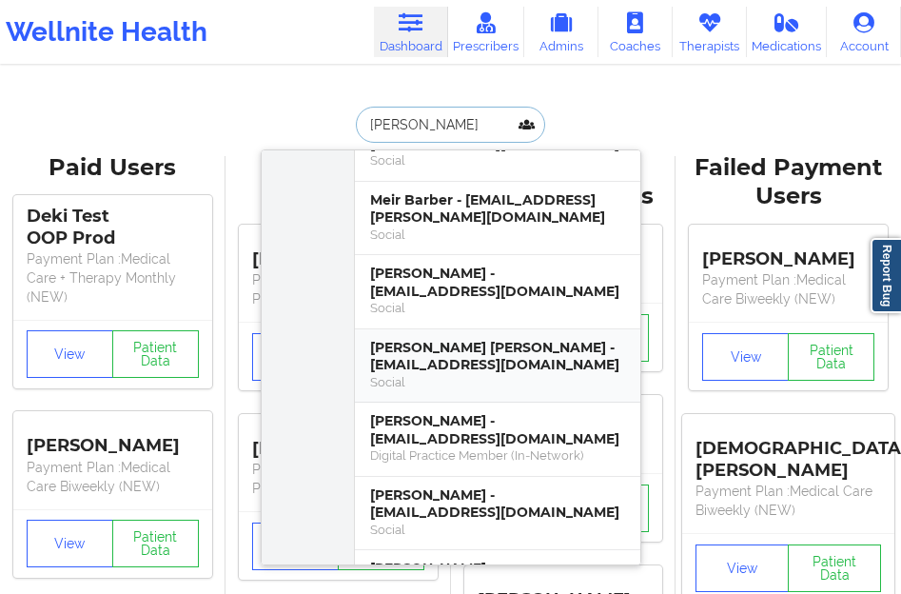
click at [426, 374] on div "Social" at bounding box center [497, 382] width 255 height 16
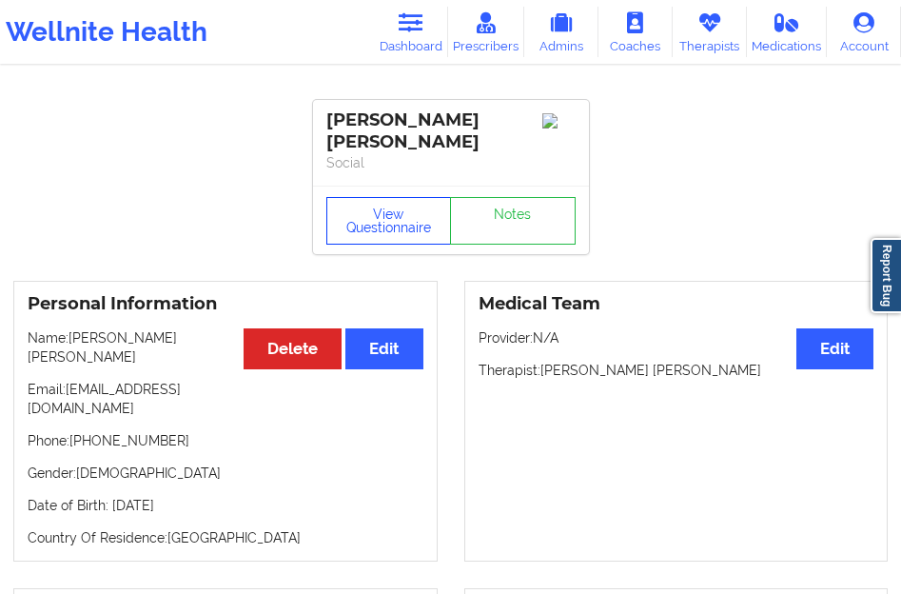
click at [370, 197] on button "View Questionnaire" at bounding box center [389, 221] width 126 height 48
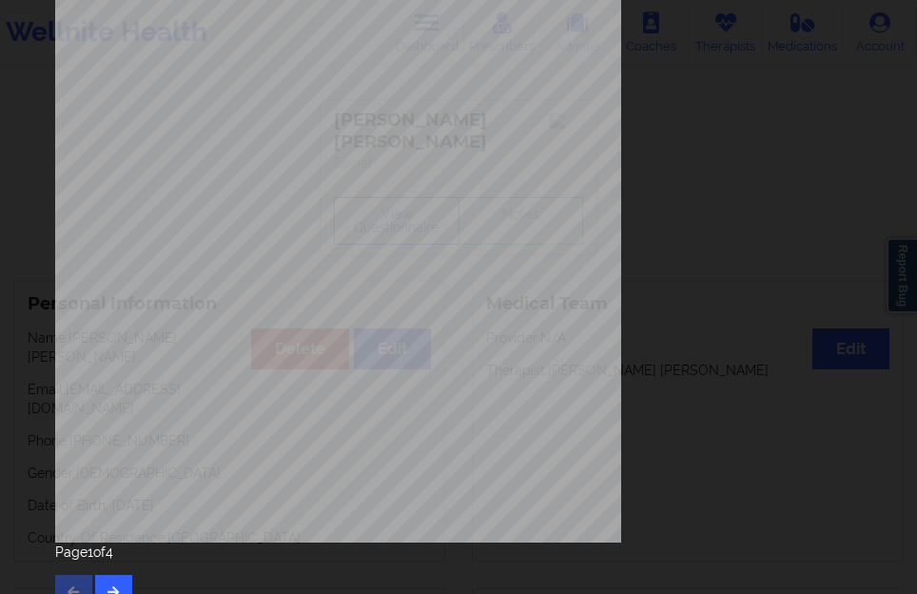
scroll to position [314, 0]
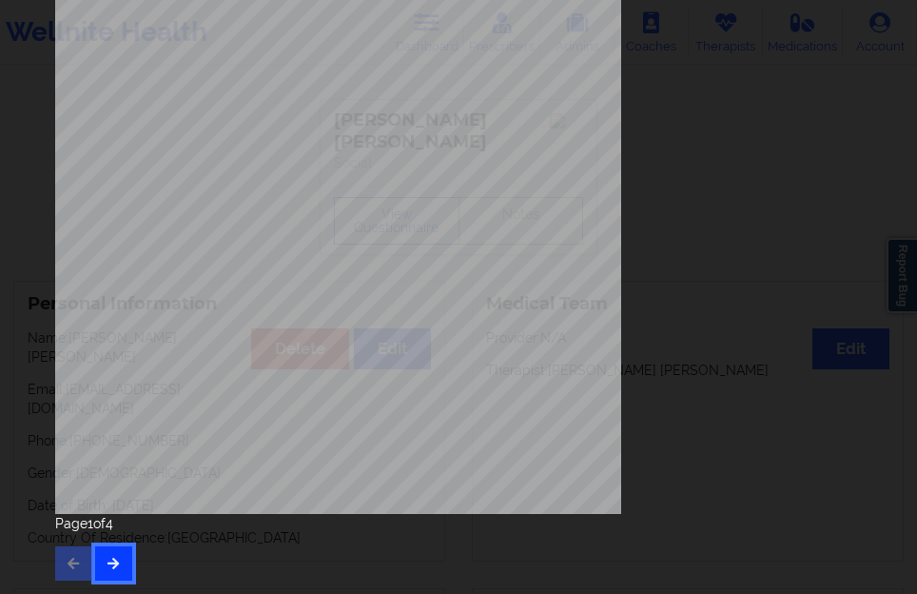
click at [110, 565] on icon "button" at bounding box center [114, 562] width 16 height 11
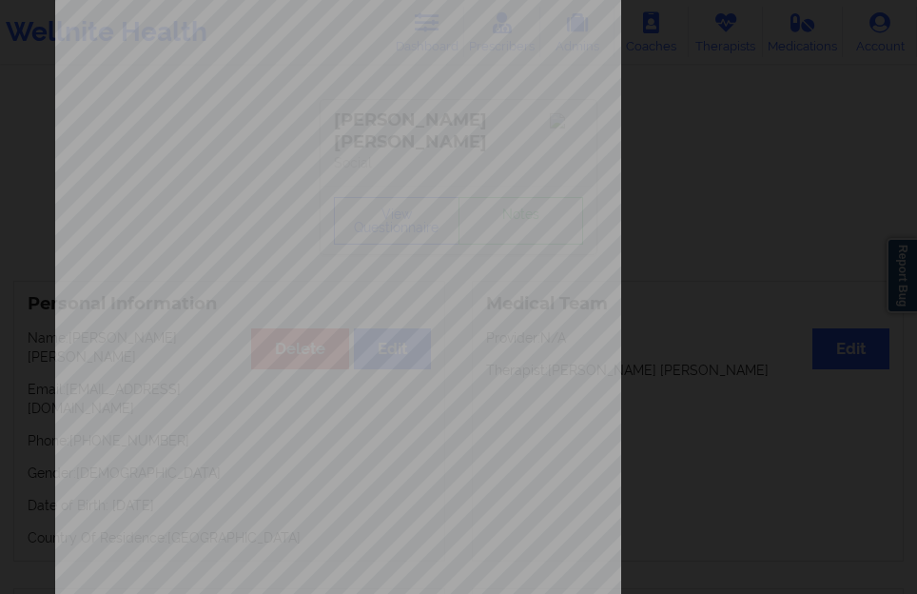
scroll to position [285, 0]
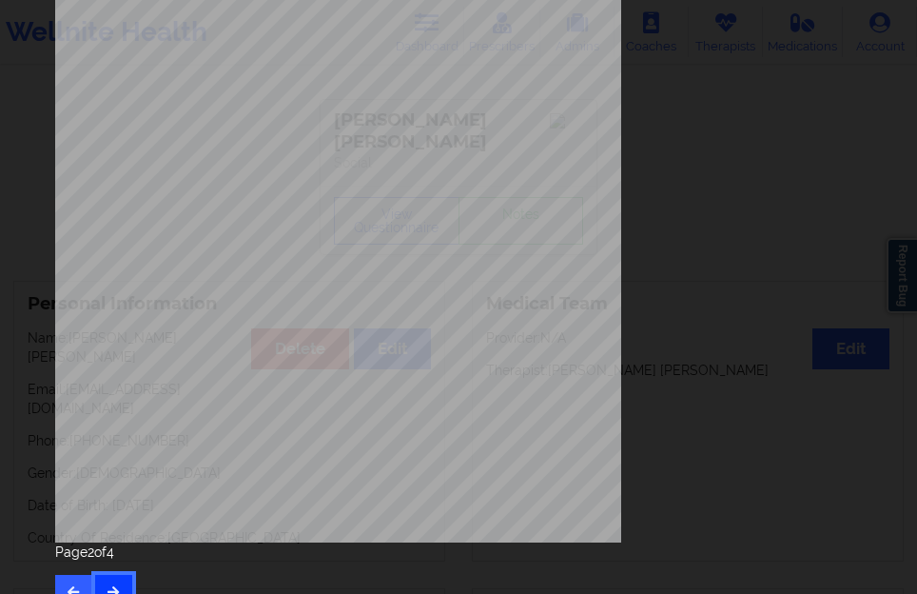
click at [106, 582] on button "button" at bounding box center [113, 592] width 37 height 34
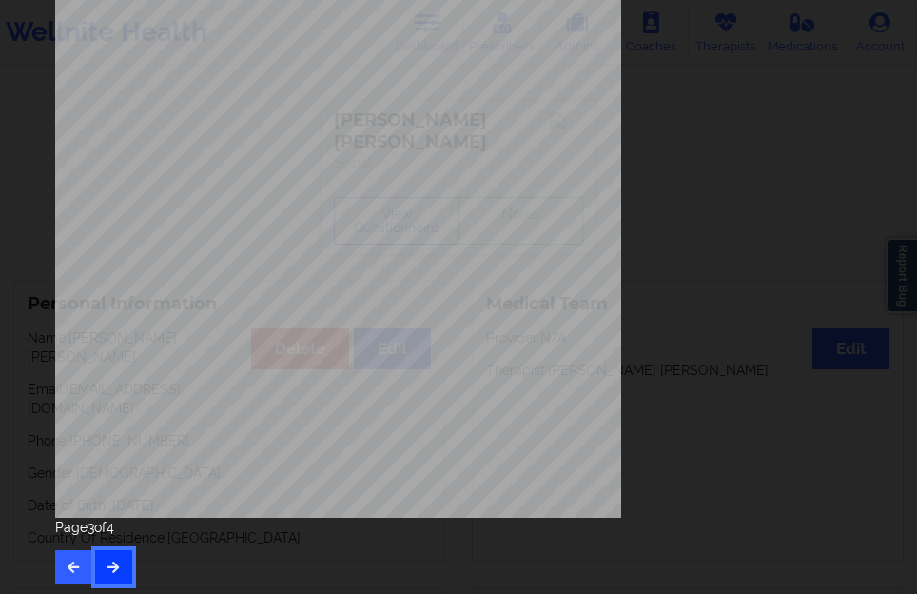
scroll to position [314, 0]
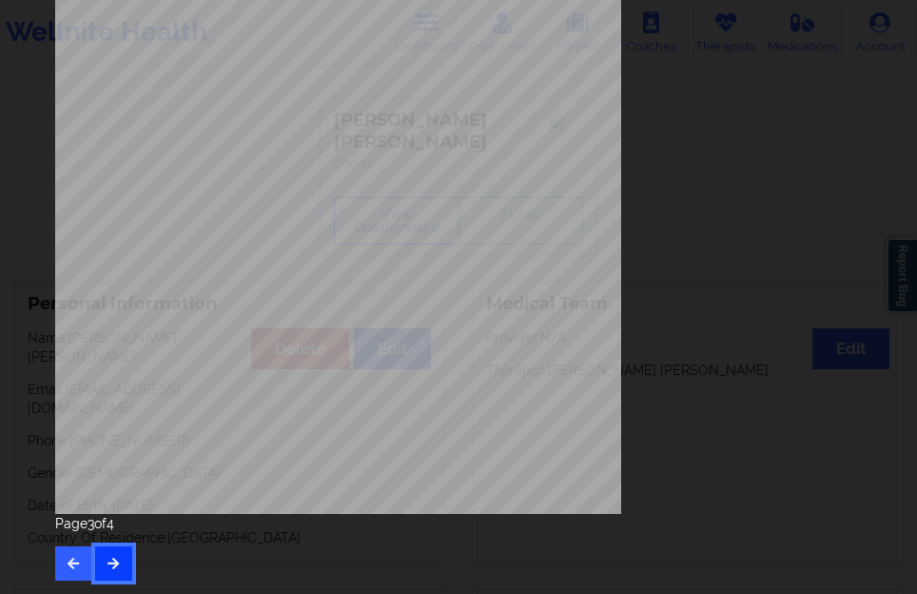
click at [118, 571] on button "button" at bounding box center [113, 563] width 37 height 34
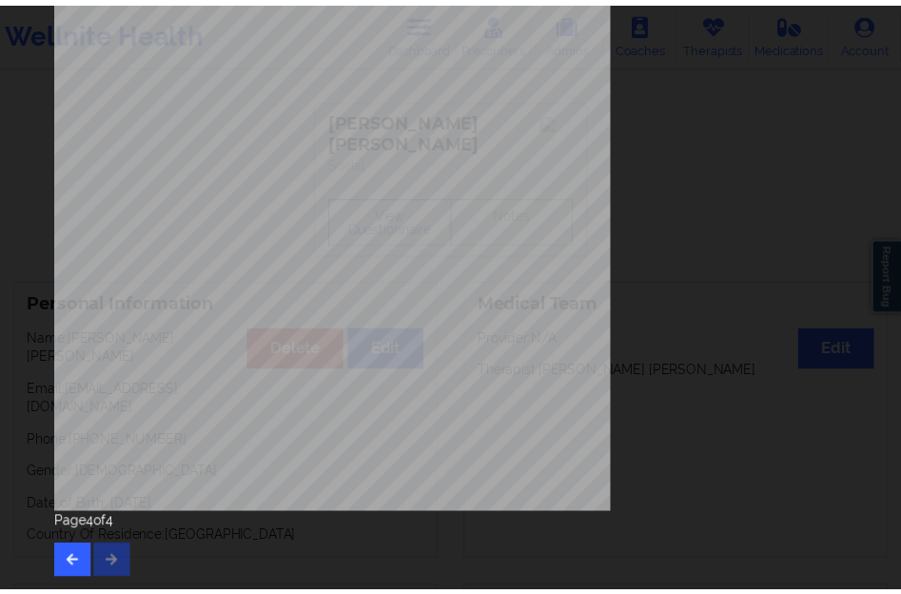
scroll to position [0, 0]
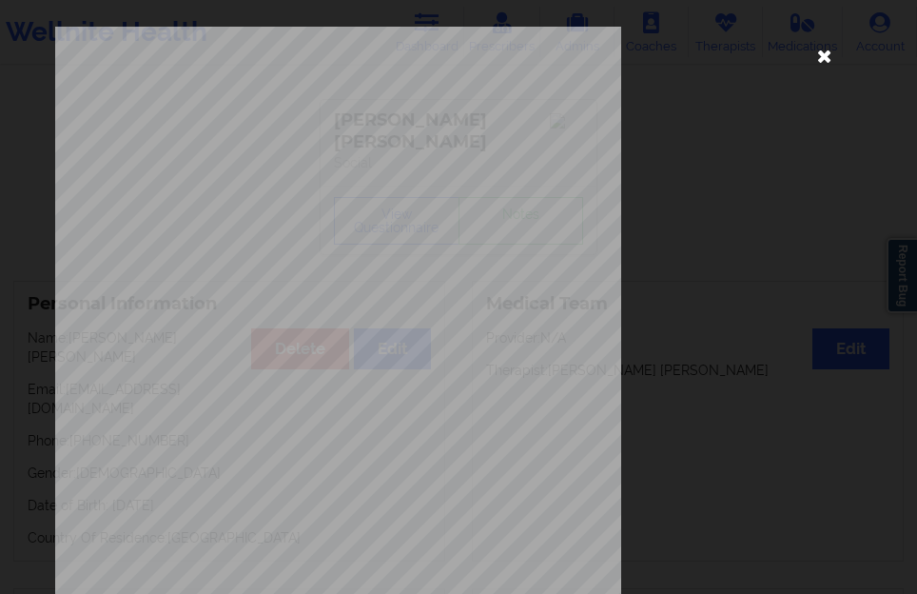
click at [829, 58] on icon at bounding box center [824, 55] width 30 height 30
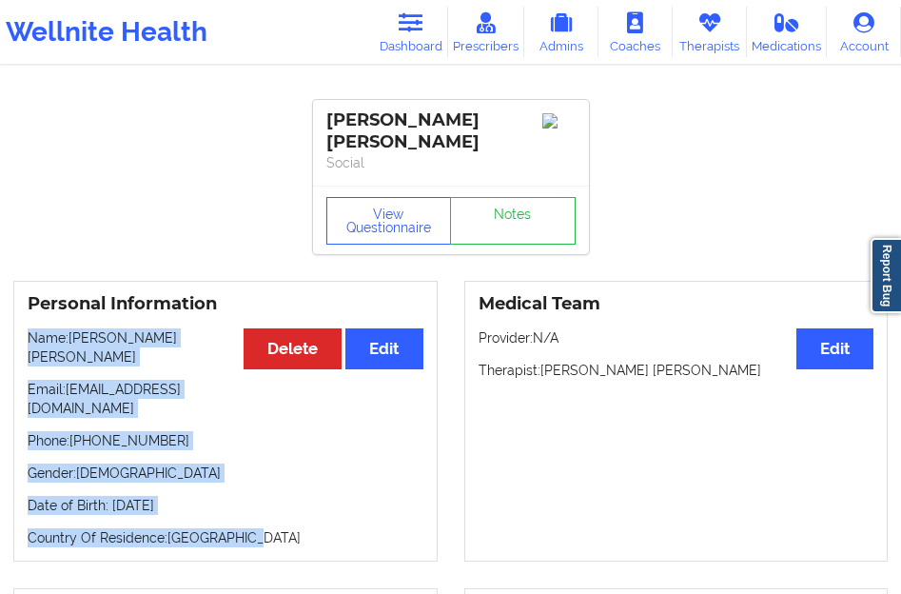
drag, startPoint x: 32, startPoint y: 313, endPoint x: 243, endPoint y: 478, distance: 267.0
click at [243, 478] on div "Personal Information Edit Delete Name: [PERSON_NAME] [PERSON_NAME] Email: [EMAI…" at bounding box center [225, 421] width 424 height 281
click at [243, 528] on p "Country Of Residence: [DEMOGRAPHIC_DATA]" at bounding box center [226, 537] width 396 height 19
copy div "Name: [PERSON_NAME] [PERSON_NAME] Email: [EMAIL_ADDRESS][DOMAIN_NAME] Phone: [P…"
